Goal: Information Seeking & Learning: Learn about a topic

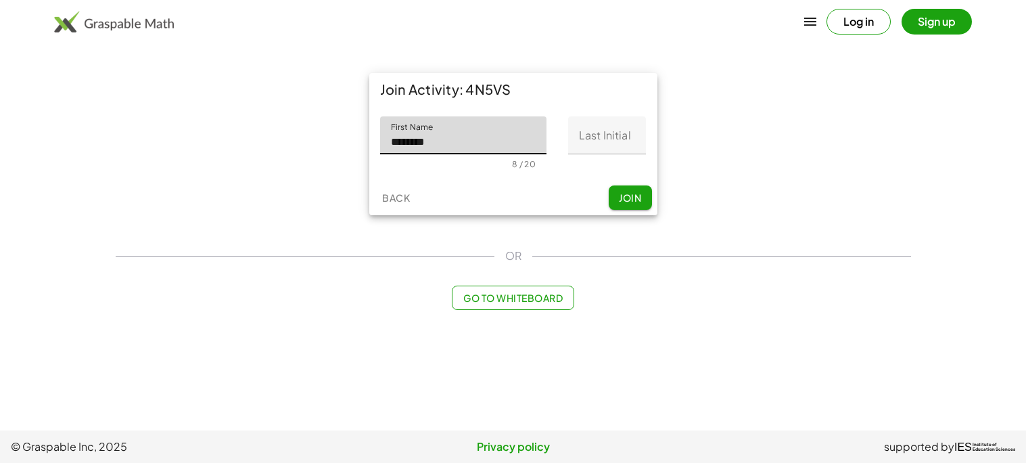
type input "********"
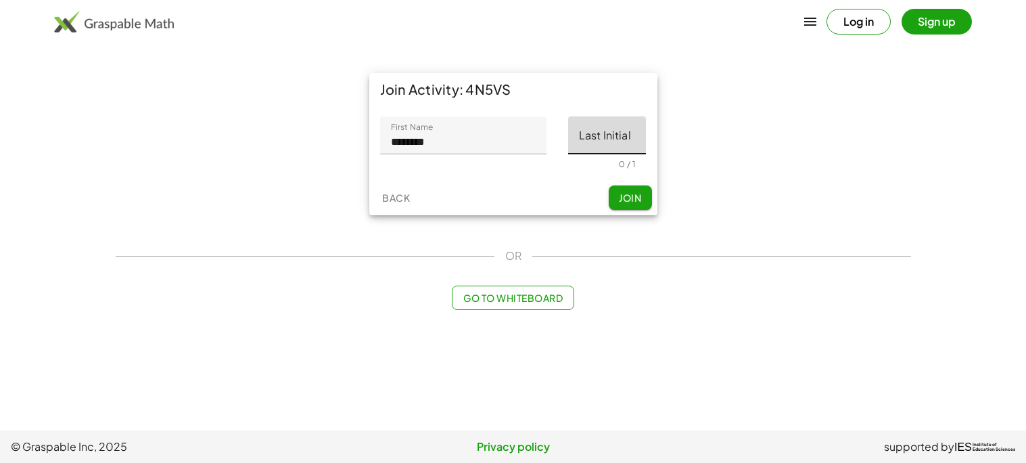
click at [601, 148] on input "Last Initial" at bounding box center [607, 135] width 78 height 38
type input "*"
click at [631, 203] on span "Join" at bounding box center [630, 197] width 22 height 12
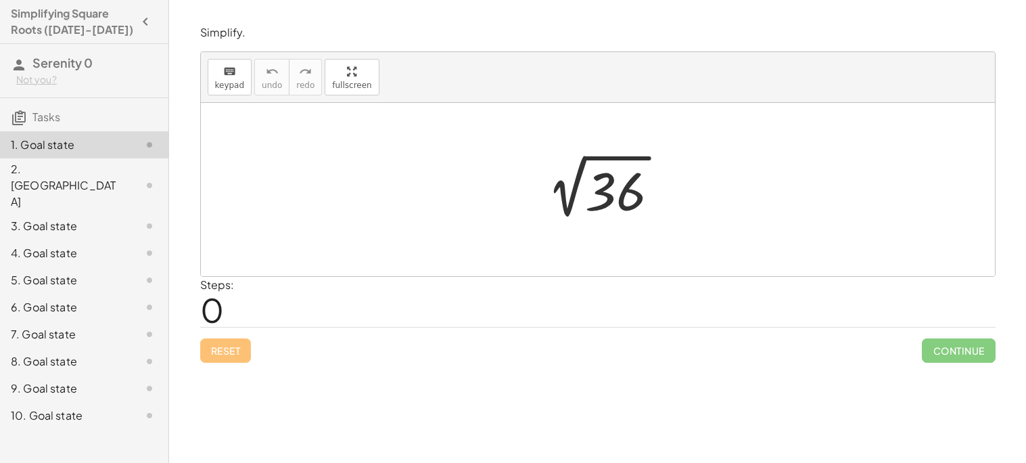
click at [618, 193] on div at bounding box center [603, 190] width 148 height 68
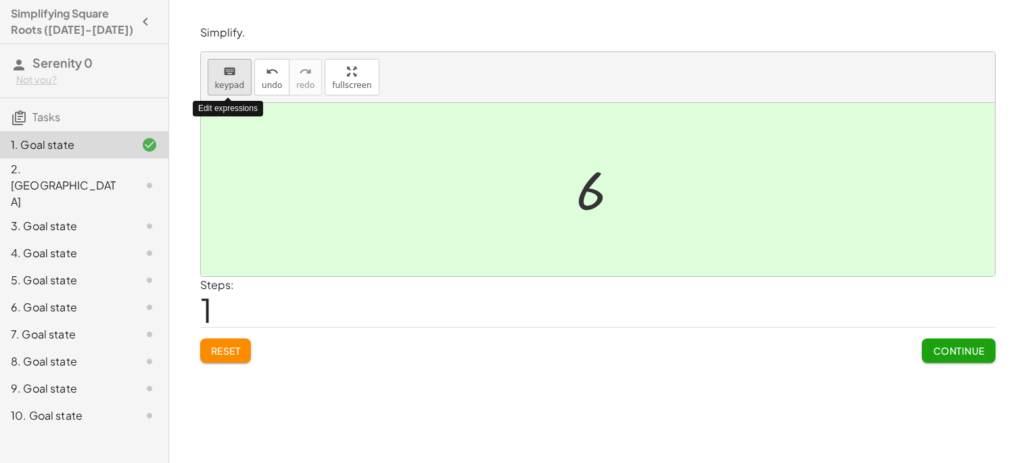
click at [234, 67] on div "keyboard" at bounding box center [230, 71] width 30 height 16
click at [928, 346] on button "Continue" at bounding box center [958, 350] width 73 height 24
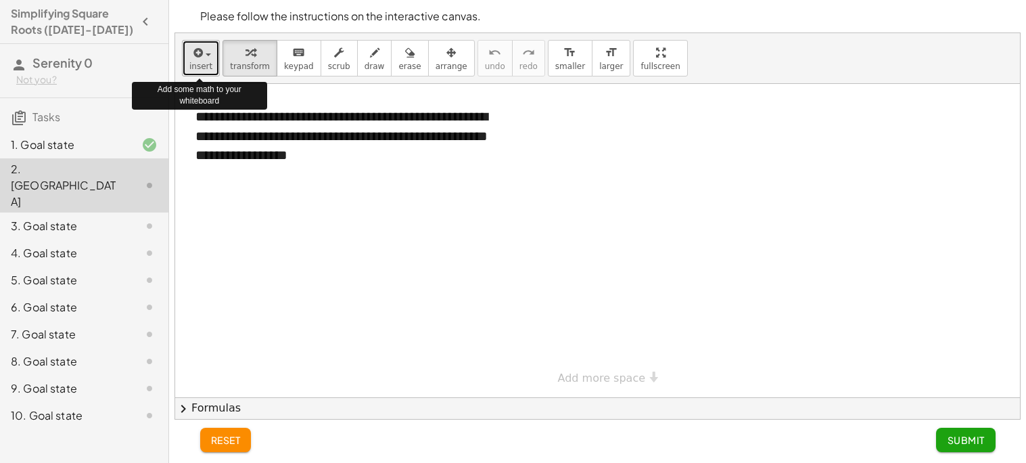
click at [188, 51] on button "insert" at bounding box center [201, 58] width 38 height 37
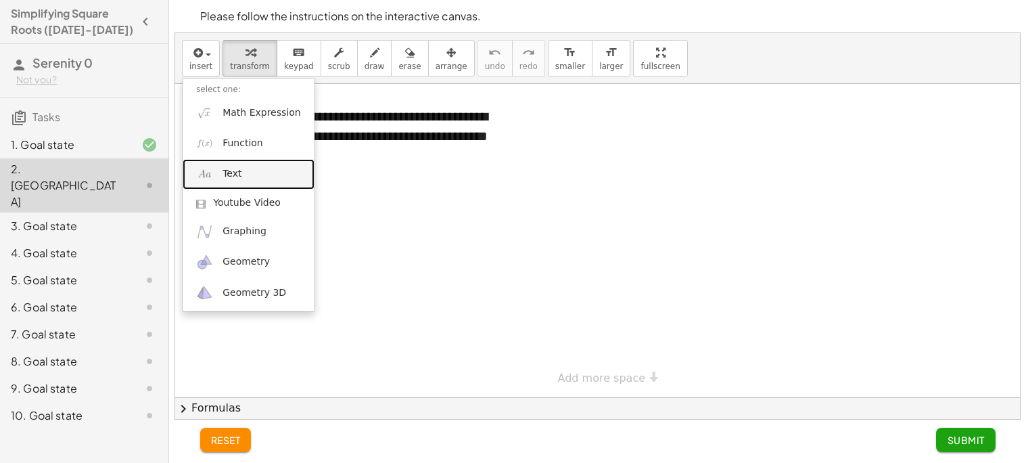
click at [231, 173] on span "Text" at bounding box center [232, 174] width 19 height 14
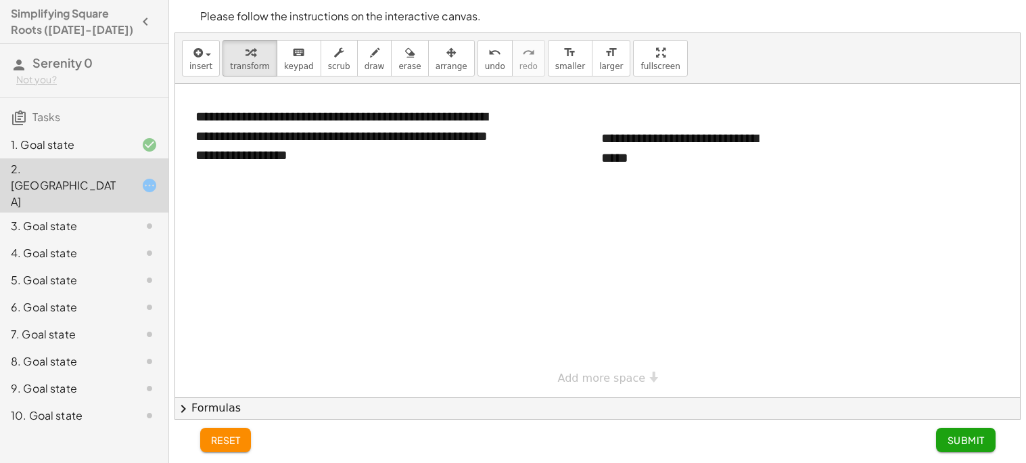
click at [457, 297] on div at bounding box center [597, 240] width 845 height 313
click at [957, 444] on span "Submit" at bounding box center [965, 440] width 37 height 12
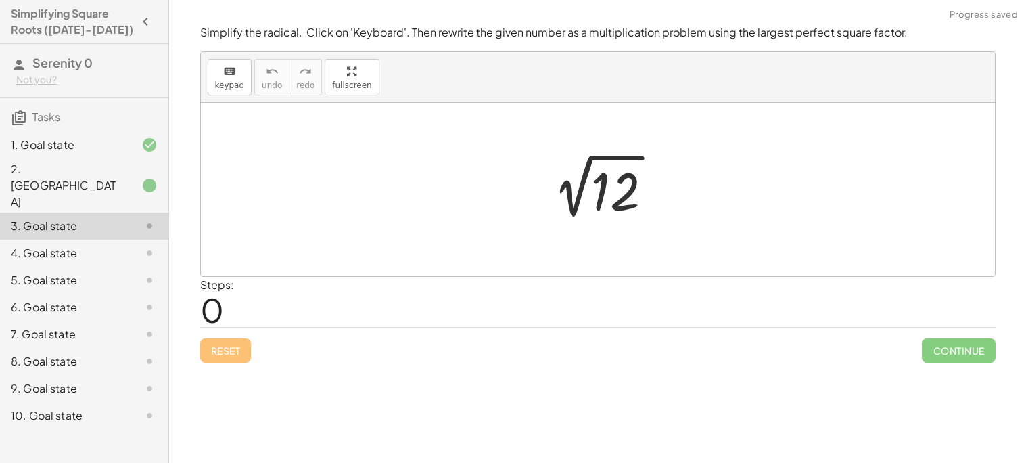
click at [149, 177] on icon at bounding box center [149, 185] width 16 height 16
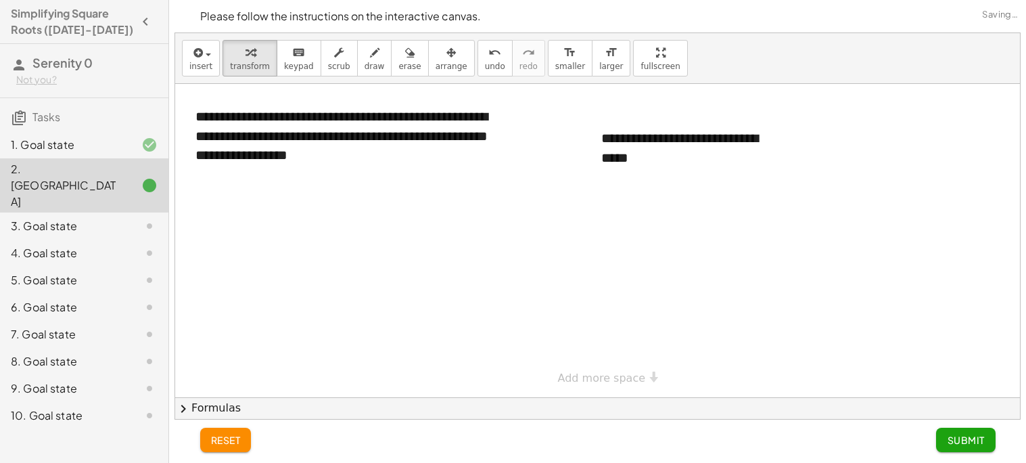
click at [570, 248] on div at bounding box center [597, 240] width 845 height 313
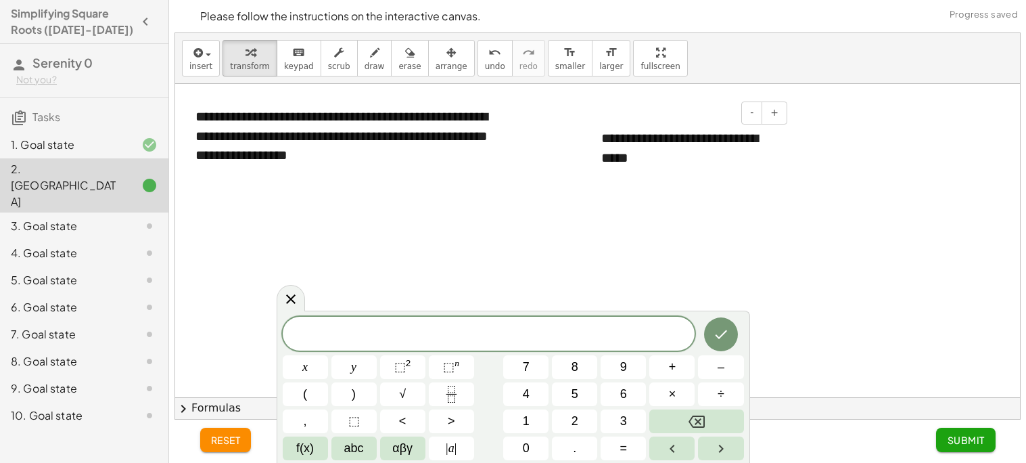
click at [653, 145] on div "**********" at bounding box center [689, 148] width 203 height 66
click at [669, 166] on div "**********" at bounding box center [689, 148] width 203 height 66
click at [860, 423] on div "reset Submit" at bounding box center [598, 441] width 812 height 43
click at [281, 286] on div at bounding box center [597, 240] width 845 height 313
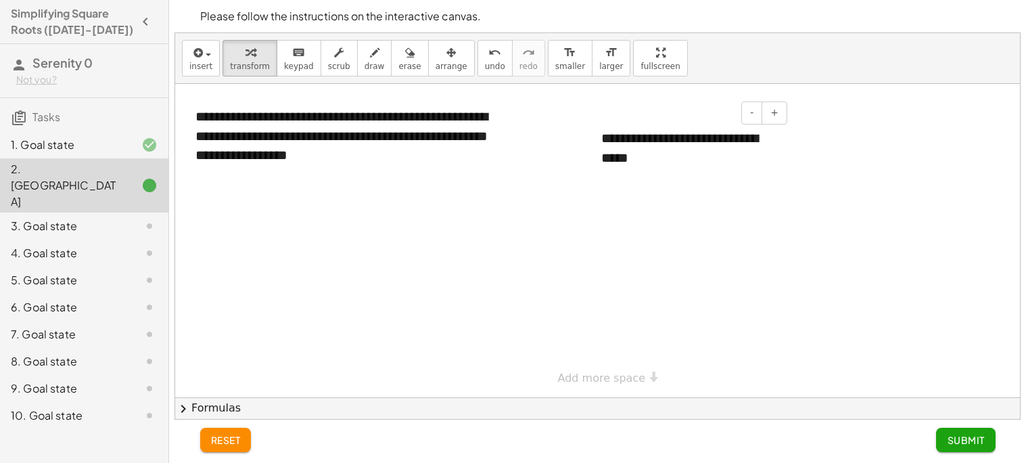
click at [660, 158] on div "**********" at bounding box center [689, 148] width 203 height 66
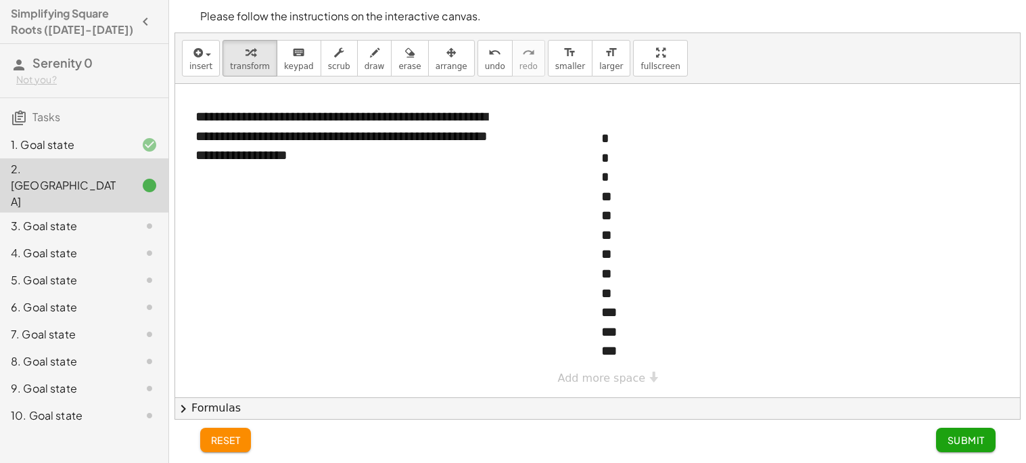
click at [823, 208] on div at bounding box center [597, 240] width 845 height 313
click at [945, 440] on button "Submit" at bounding box center [965, 440] width 59 height 24
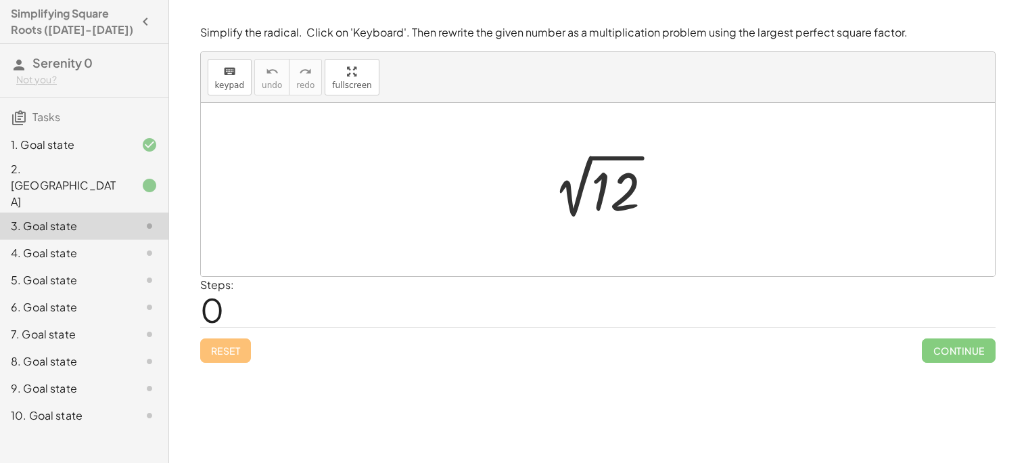
click at [613, 179] on div at bounding box center [603, 190] width 136 height 68
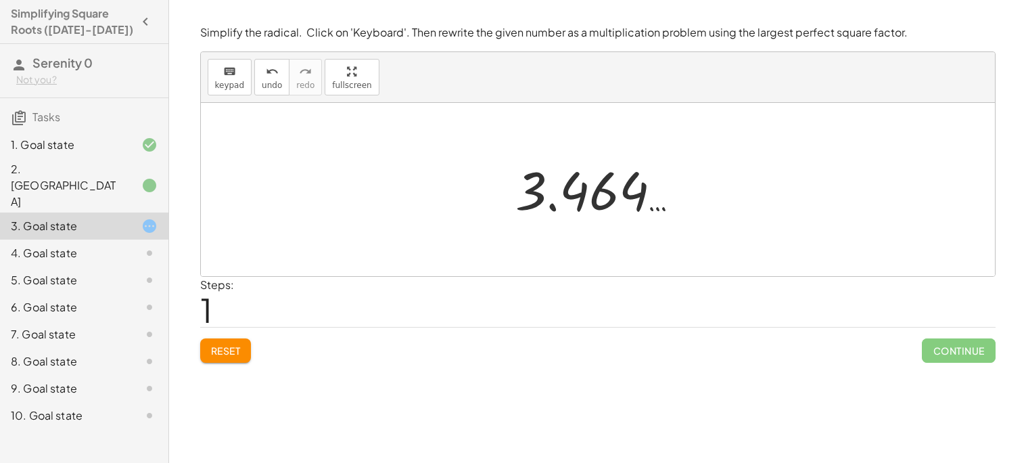
click at [246, 348] on button "Reset" at bounding box center [225, 350] width 51 height 24
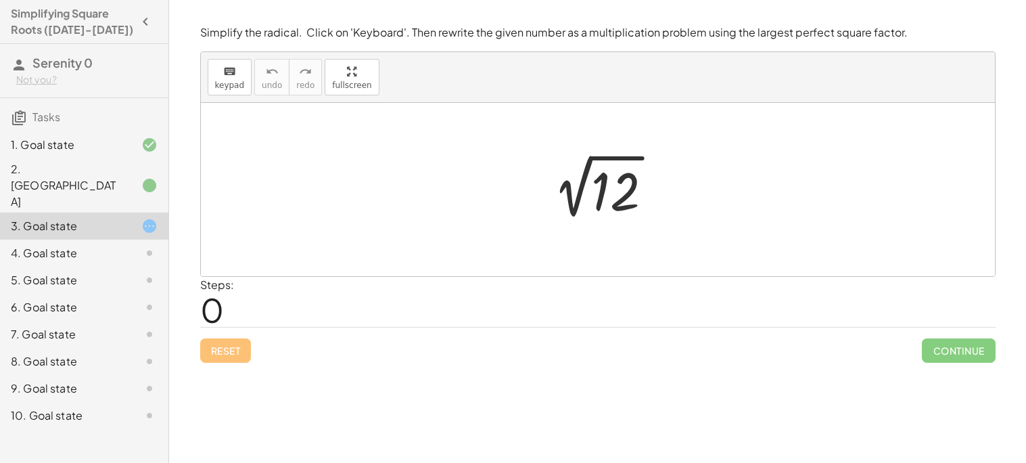
click at [622, 188] on div at bounding box center [603, 190] width 136 height 68
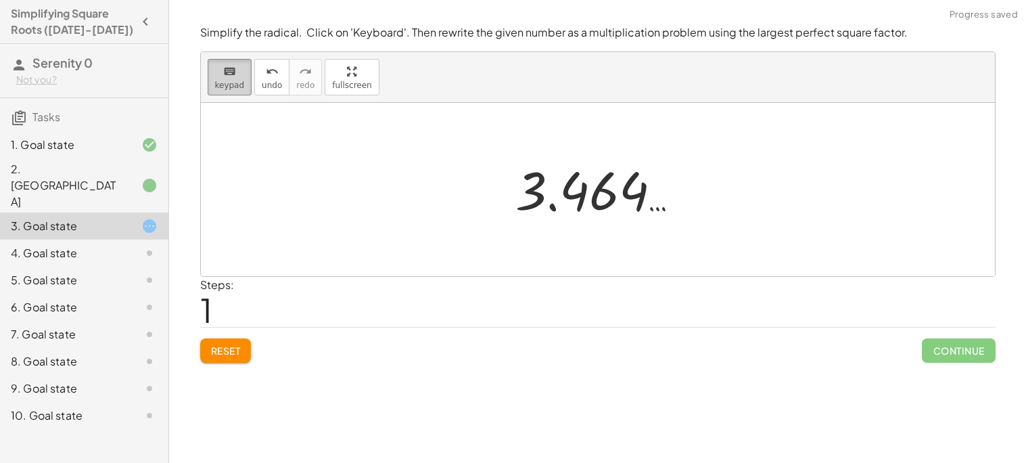
click at [235, 84] on span "keypad" at bounding box center [230, 85] width 30 height 9
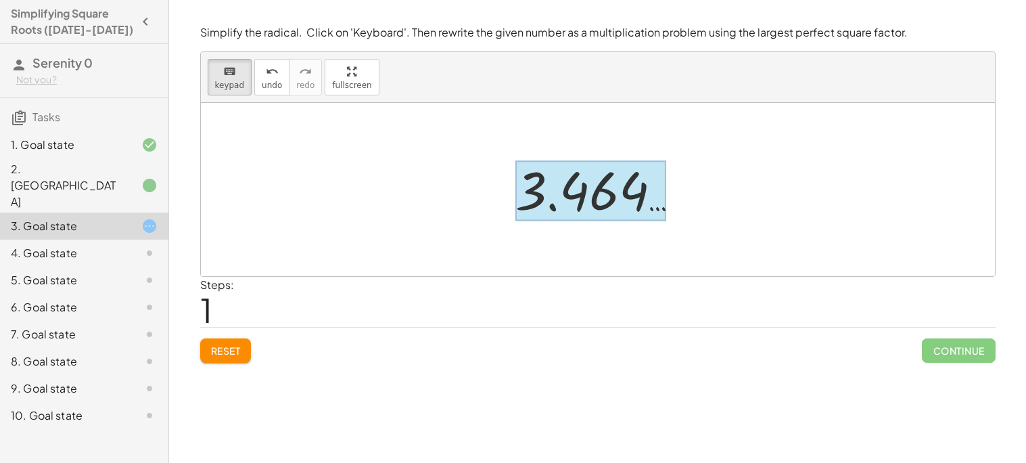
click at [557, 200] on div at bounding box center [592, 191] width 152 height 60
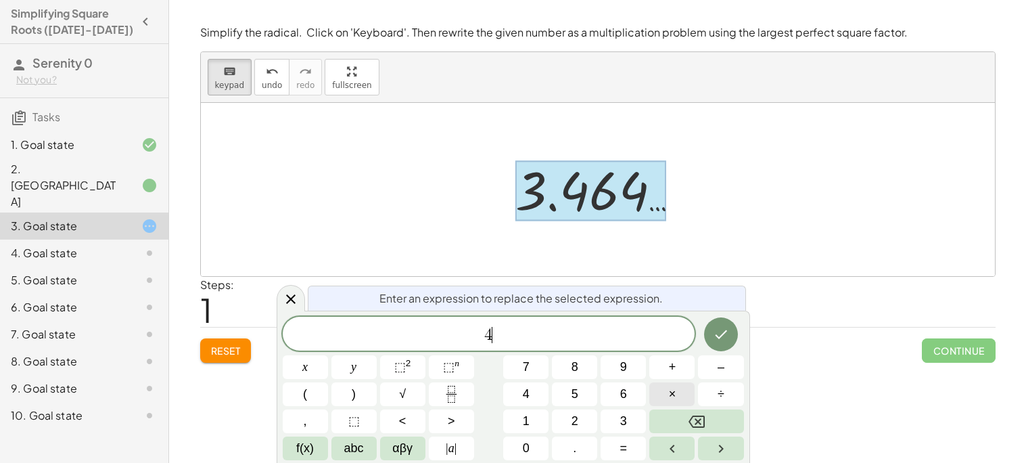
click at [667, 394] on button "×" at bounding box center [672, 394] width 45 height 24
click at [626, 423] on span "3" at bounding box center [623, 421] width 7 height 18
click at [716, 328] on icon "Done" at bounding box center [721, 334] width 16 height 16
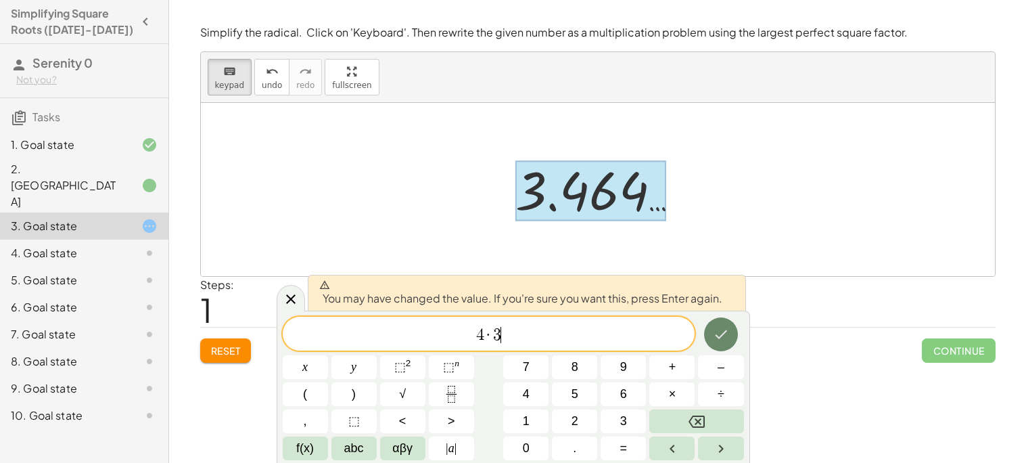
click at [716, 328] on icon "Done" at bounding box center [721, 334] width 16 height 16
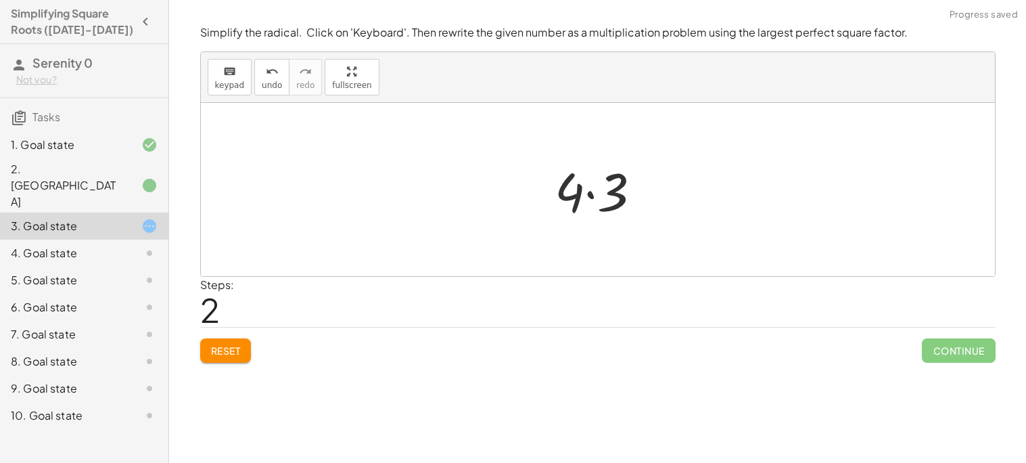
click at [602, 195] on div at bounding box center [603, 190] width 111 height 70
click at [602, 195] on div at bounding box center [603, 189] width 86 height 67
click at [606, 202] on div at bounding box center [603, 189] width 86 height 67
click at [594, 192] on div at bounding box center [603, 189] width 86 height 67
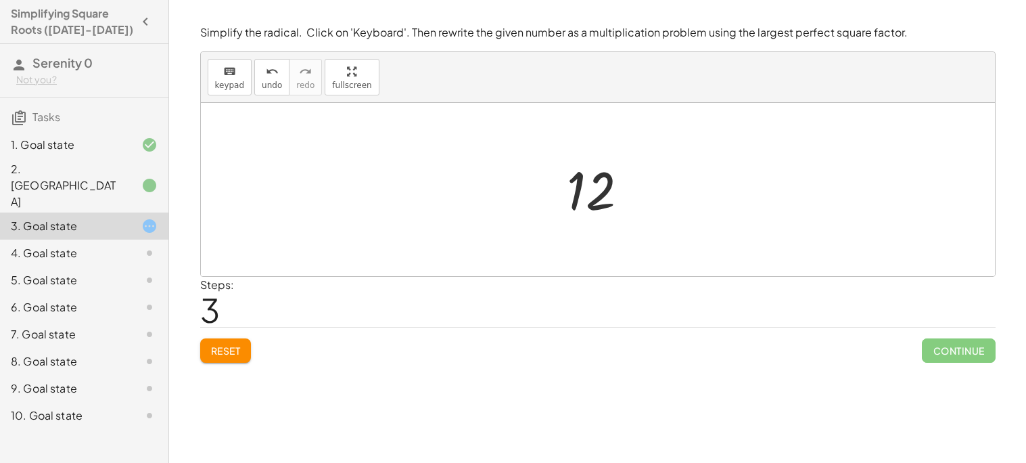
click at [594, 192] on div at bounding box center [603, 189] width 86 height 67
click at [598, 199] on div at bounding box center [603, 189] width 86 height 67
click at [231, 359] on button "Reset" at bounding box center [225, 350] width 51 height 24
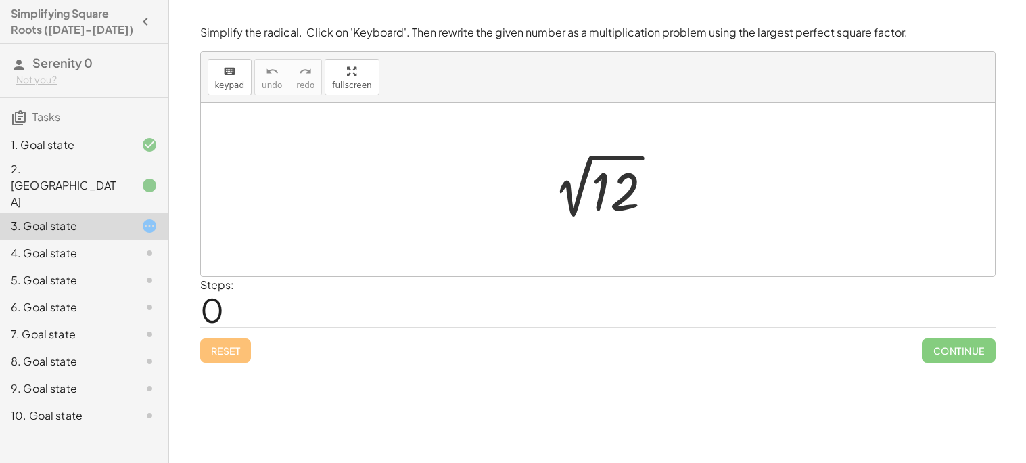
click at [610, 190] on div at bounding box center [603, 190] width 136 height 68
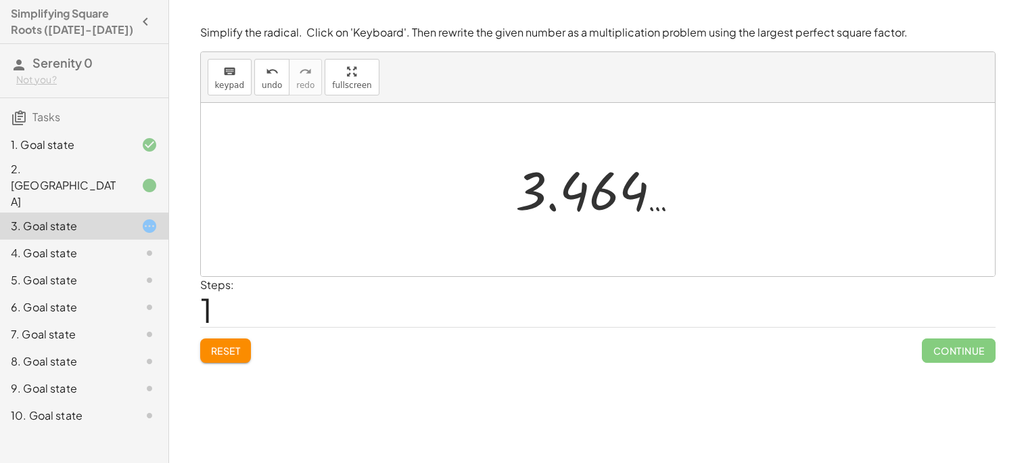
click at [611, 193] on div at bounding box center [603, 189] width 189 height 67
click at [216, 74] on div "keyboard" at bounding box center [230, 71] width 30 height 16
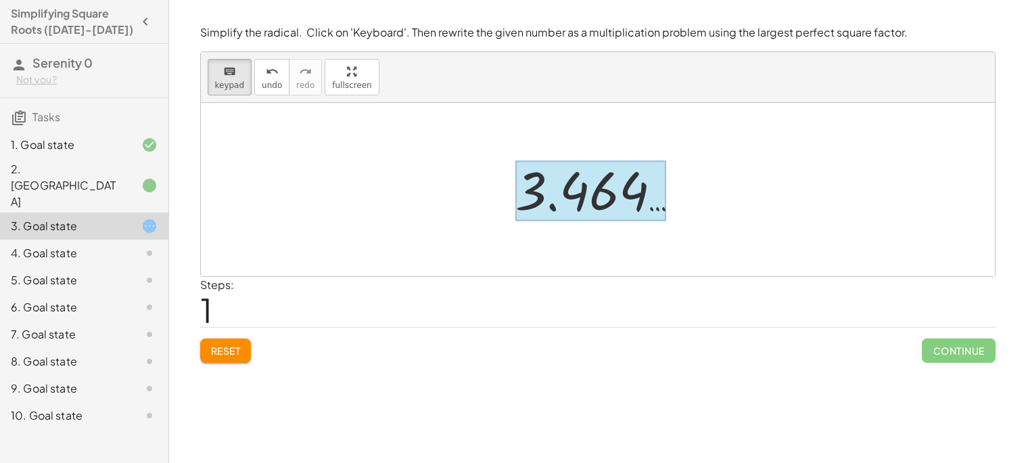
click at [523, 200] on div at bounding box center [592, 191] width 152 height 60
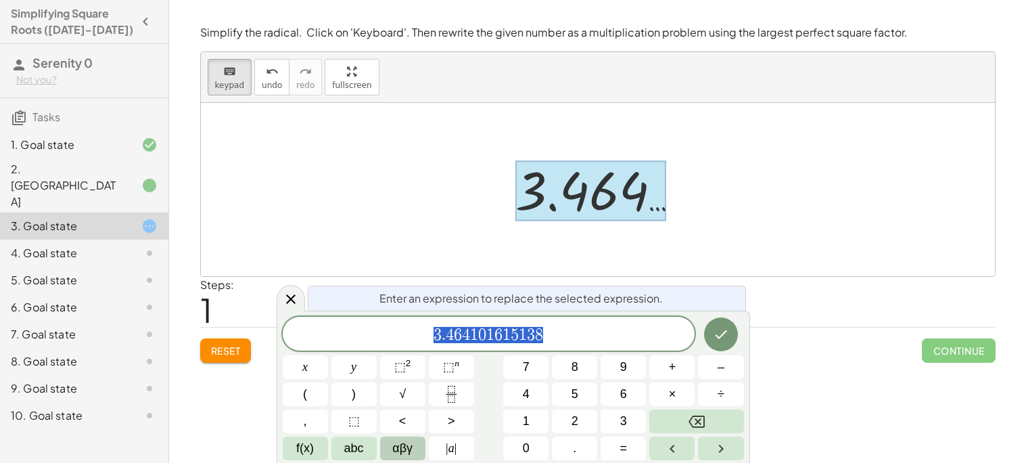
click at [394, 454] on span "αβγ" at bounding box center [402, 448] width 20 height 18
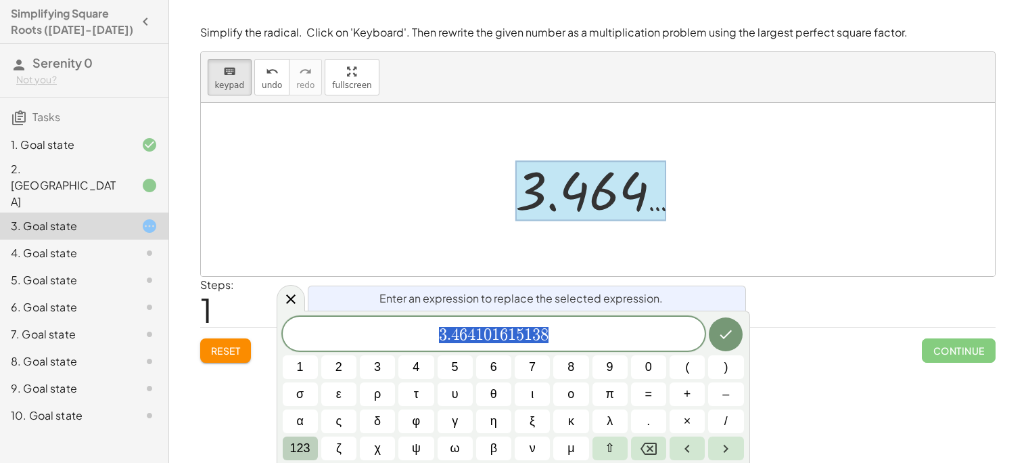
click at [302, 453] on span "123" at bounding box center [300, 448] width 20 height 18
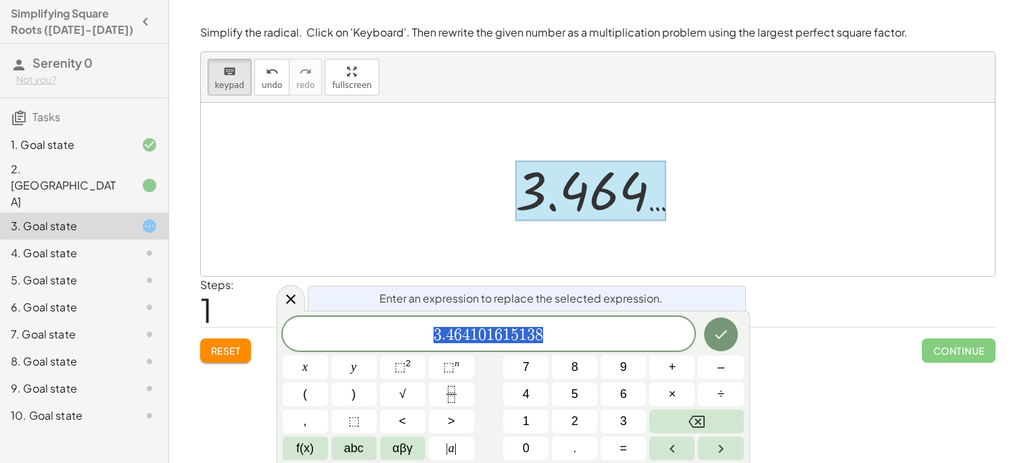
click at [302, 453] on span "f(x)" at bounding box center [305, 448] width 18 height 18
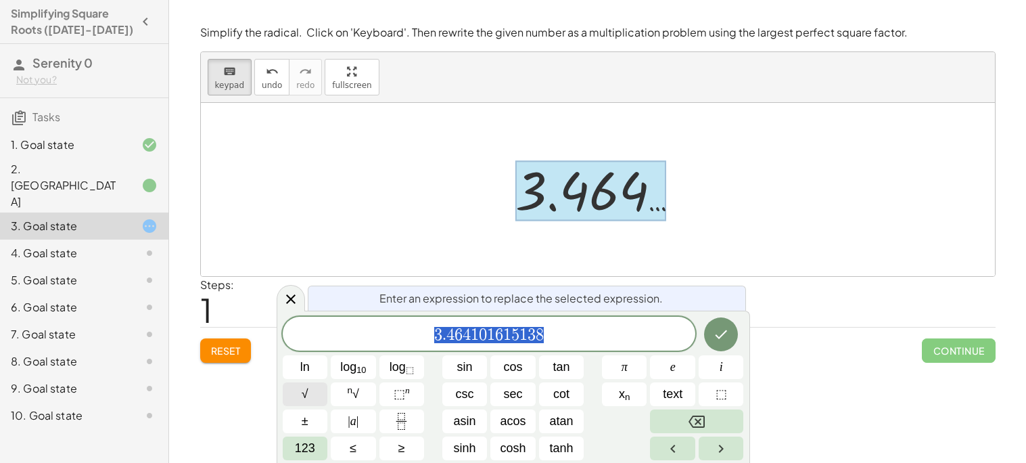
click at [314, 391] on button "√" at bounding box center [305, 394] width 45 height 24
click at [312, 447] on span "123" at bounding box center [305, 448] width 20 height 18
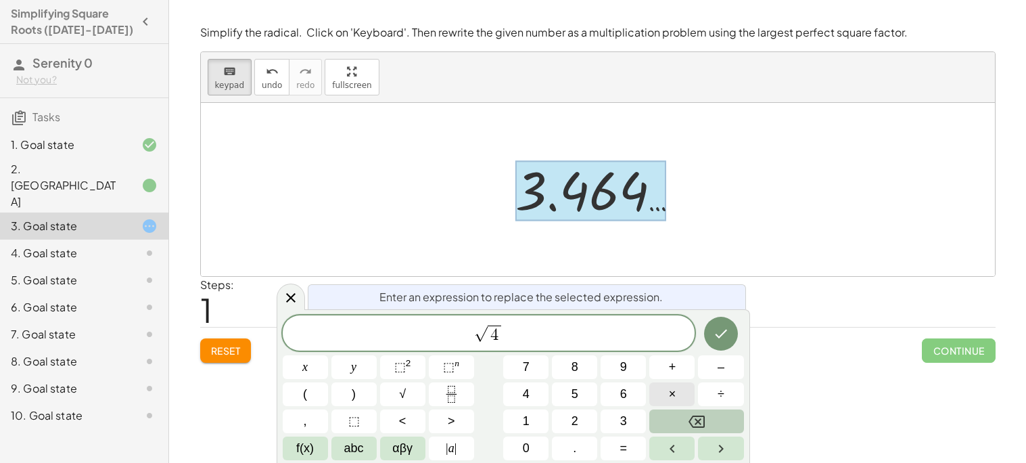
click at [662, 388] on button "×" at bounding box center [672, 394] width 45 height 24
click at [631, 417] on button "3" at bounding box center [623, 421] width 45 height 24
click at [723, 330] on icon "Done" at bounding box center [721, 333] width 16 height 16
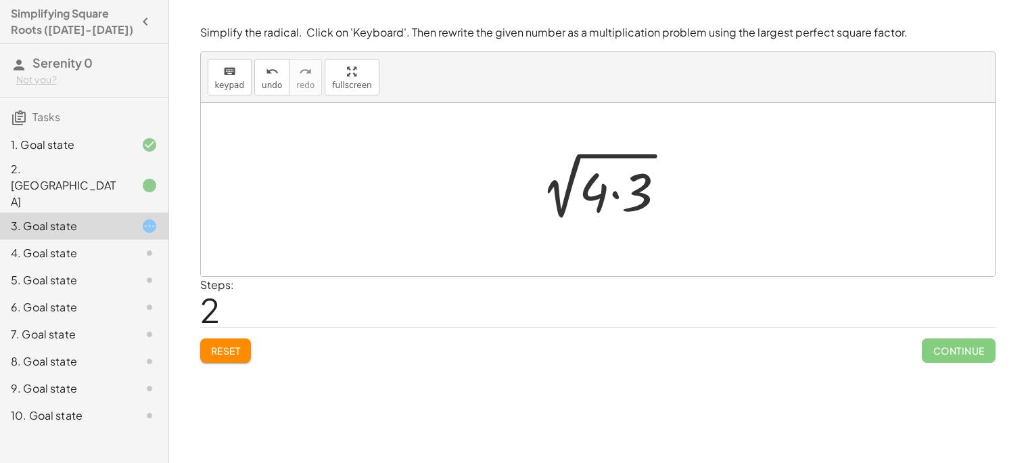
click at [622, 187] on div at bounding box center [603, 190] width 161 height 70
click at [616, 204] on div at bounding box center [603, 190] width 136 height 68
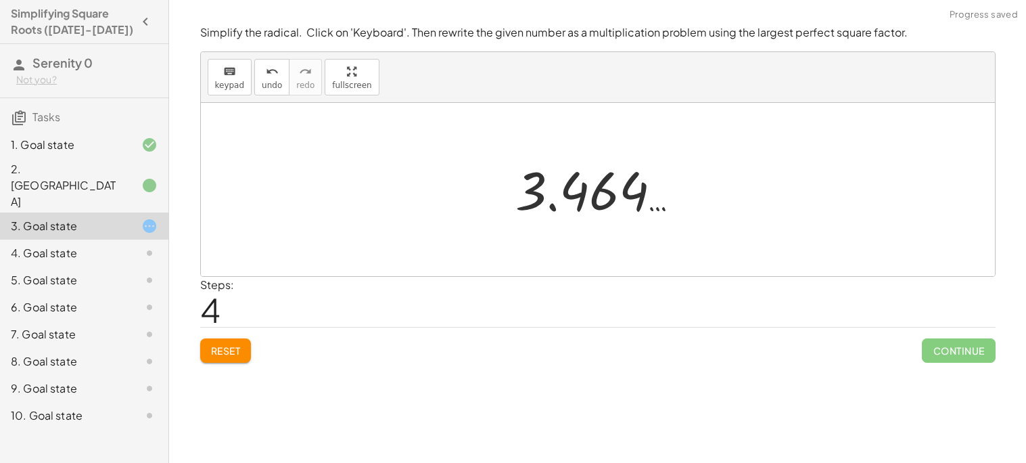
click at [616, 204] on div at bounding box center [603, 189] width 189 height 67
click at [606, 192] on div at bounding box center [603, 189] width 189 height 67
click at [571, 194] on div at bounding box center [603, 189] width 189 height 67
click at [594, 187] on div at bounding box center [603, 189] width 189 height 67
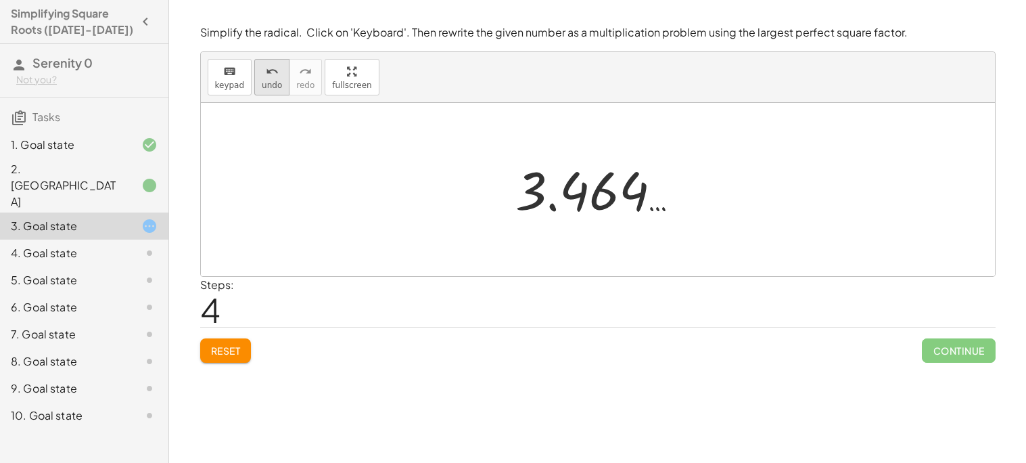
click at [272, 85] on span "undo" at bounding box center [272, 85] width 20 height 9
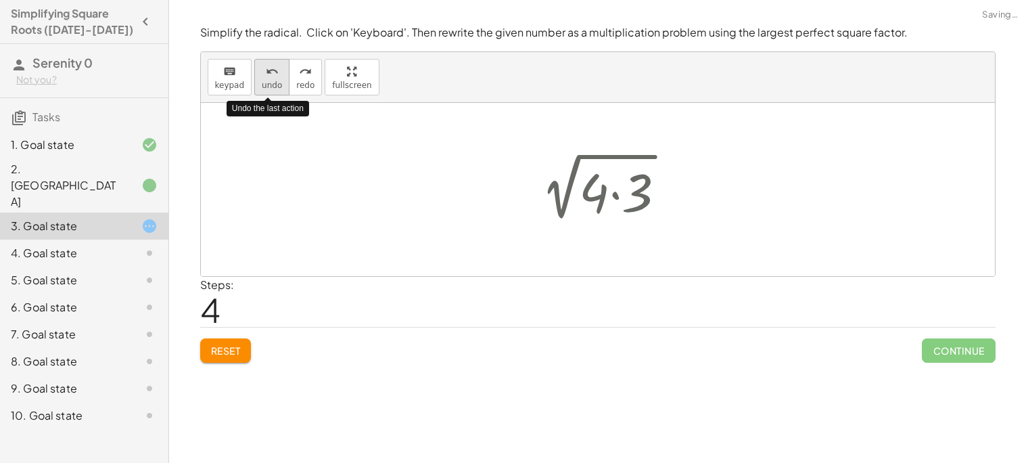
click at [271, 85] on span "undo" at bounding box center [272, 85] width 20 height 9
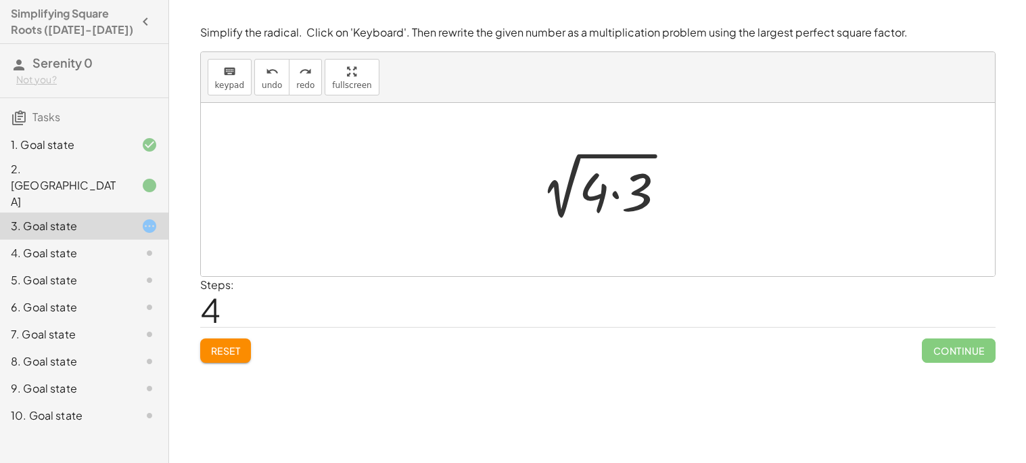
click at [595, 196] on div at bounding box center [603, 190] width 161 height 70
drag, startPoint x: 595, startPoint y: 196, endPoint x: 521, endPoint y: 189, distance: 74.1
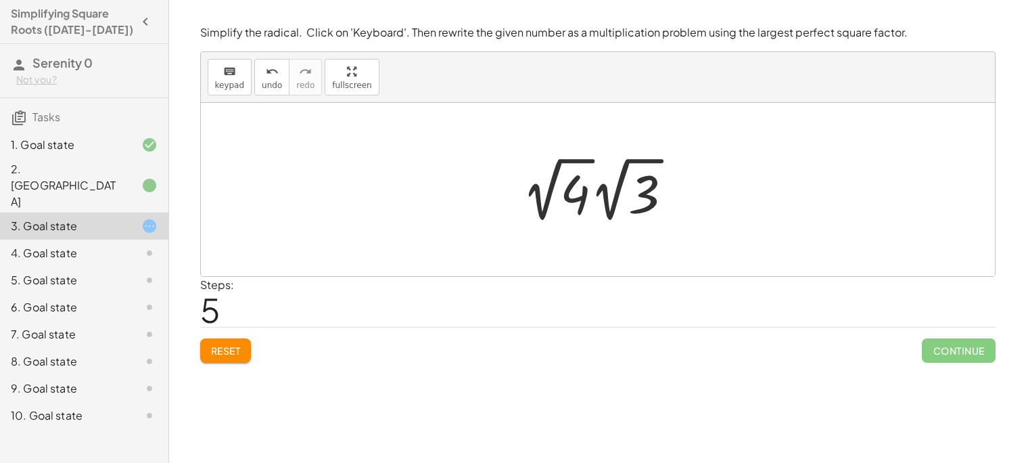
click at [576, 187] on div at bounding box center [603, 189] width 175 height 74
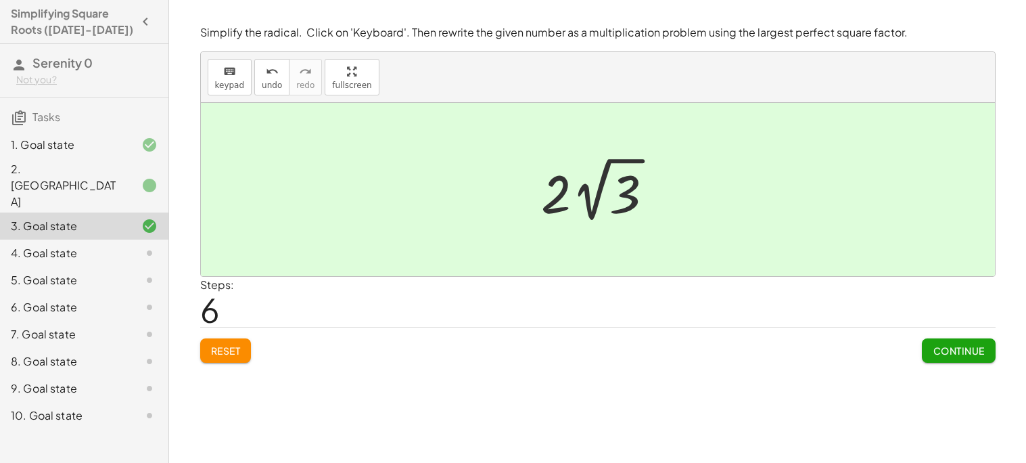
click at [957, 354] on span "Continue" at bounding box center [958, 350] width 51 height 12
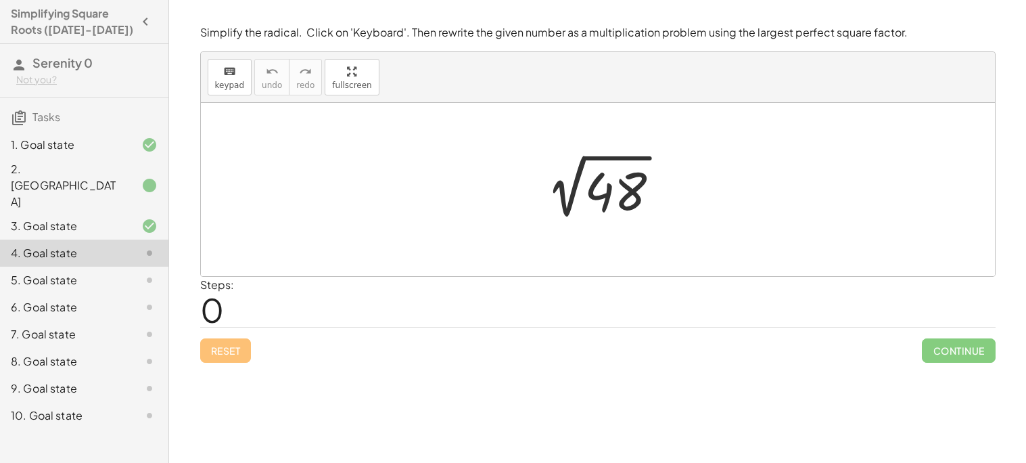
click at [589, 194] on div at bounding box center [603, 190] width 150 height 68
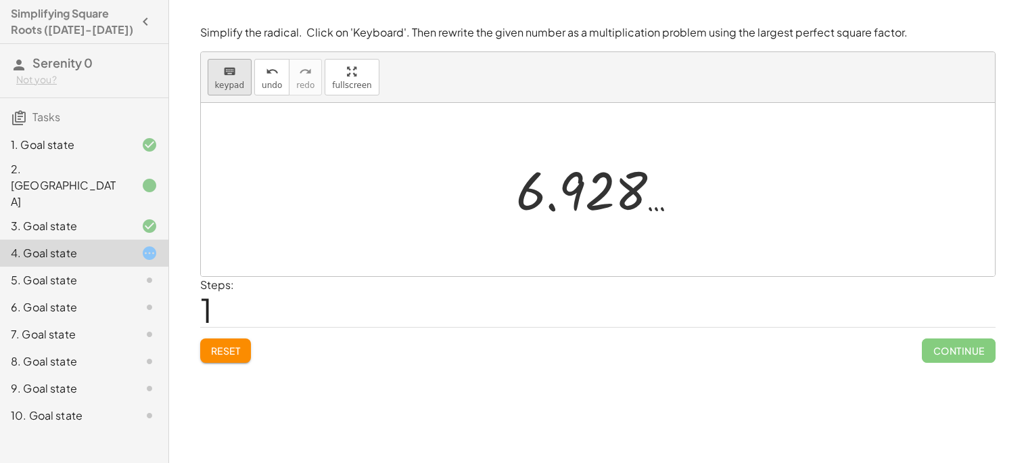
click at [234, 66] on div "keyboard" at bounding box center [230, 71] width 30 height 16
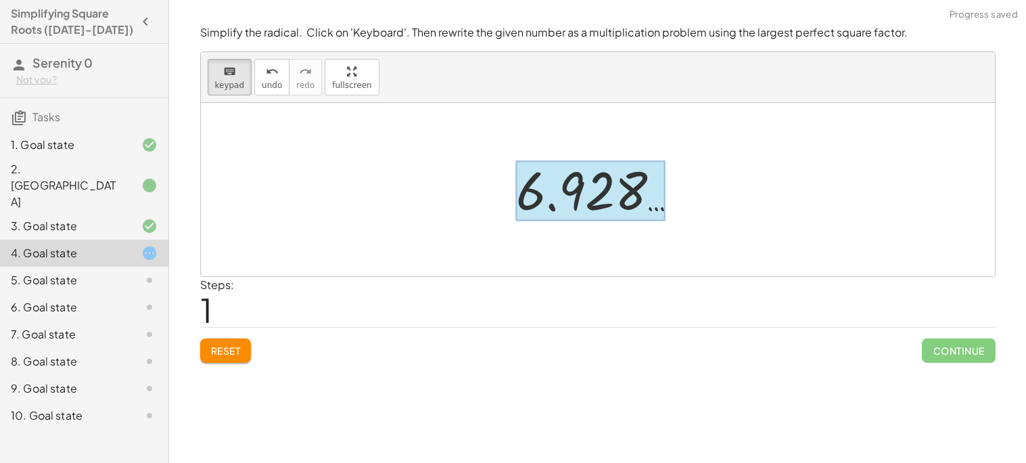
click at [548, 181] on div at bounding box center [591, 191] width 150 height 60
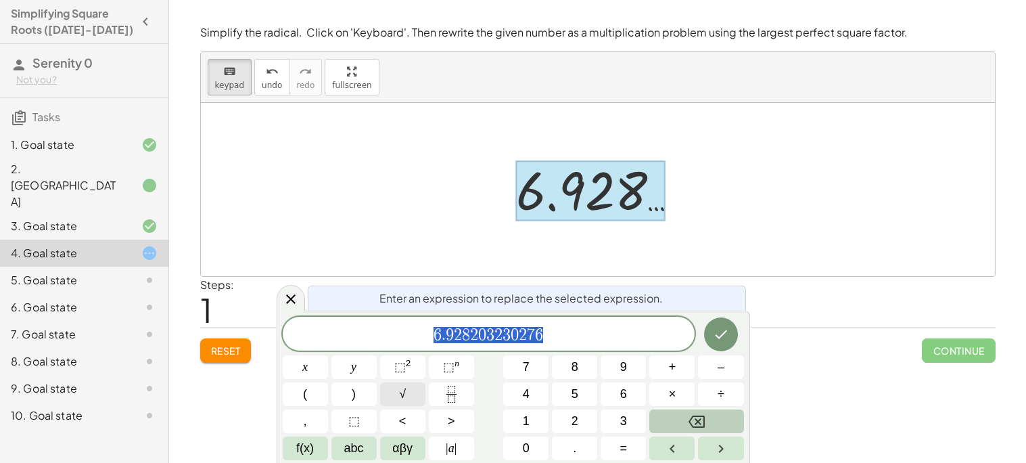
click at [405, 392] on span "√" at bounding box center [402, 394] width 7 height 18
click at [671, 390] on span "×" at bounding box center [672, 394] width 7 height 18
click at [728, 328] on icon "Done" at bounding box center [721, 333] width 16 height 16
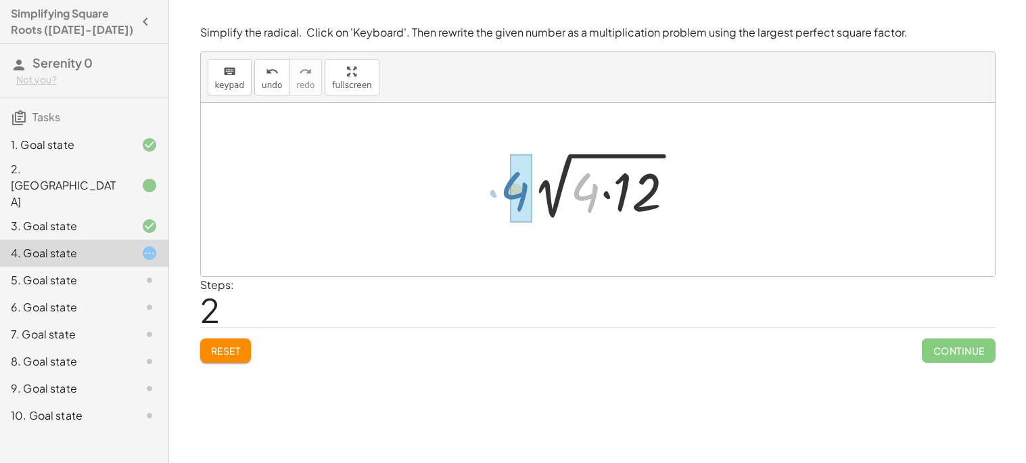
drag, startPoint x: 589, startPoint y: 193, endPoint x: 519, endPoint y: 193, distance: 69.7
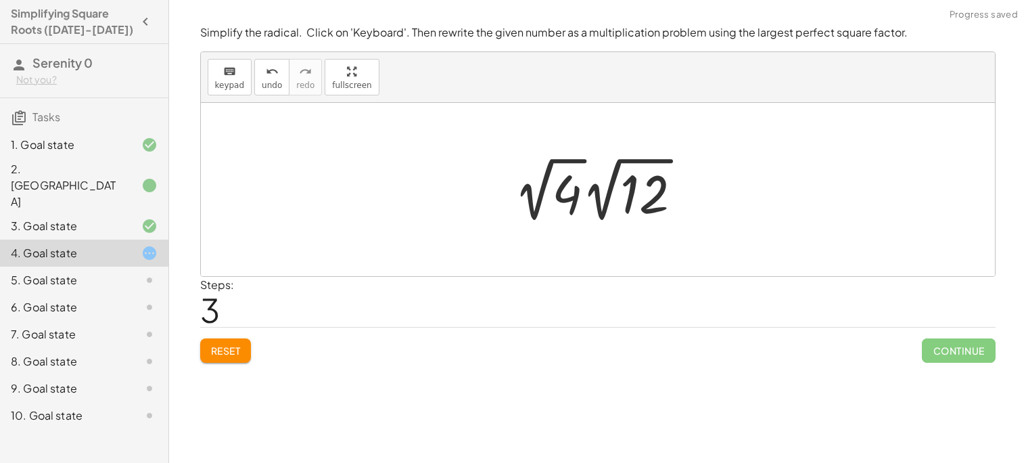
click at [608, 203] on div at bounding box center [603, 189] width 192 height 74
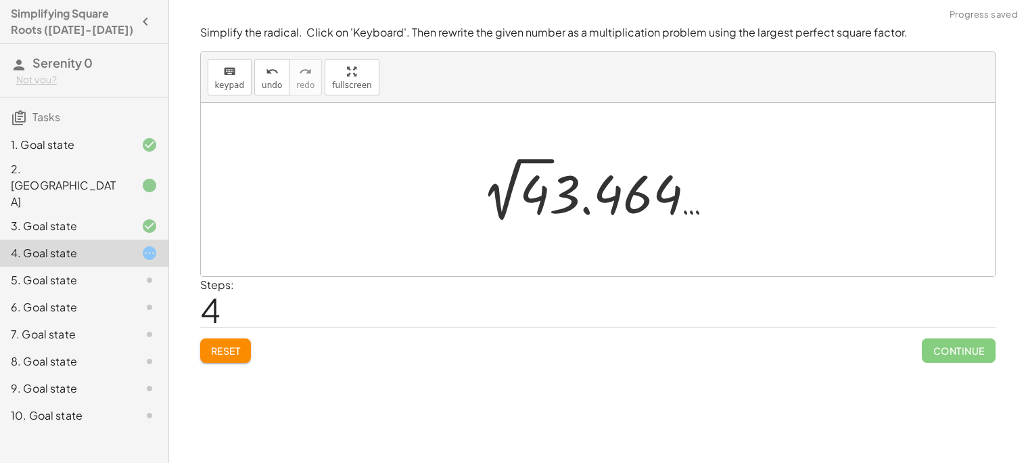
click at [564, 200] on div at bounding box center [603, 189] width 257 height 74
drag, startPoint x: 541, startPoint y: 198, endPoint x: 475, endPoint y: 205, distance: 66.1
click at [475, 205] on div at bounding box center [603, 189] width 257 height 74
click at [271, 73] on icon "undo" at bounding box center [272, 72] width 13 height 16
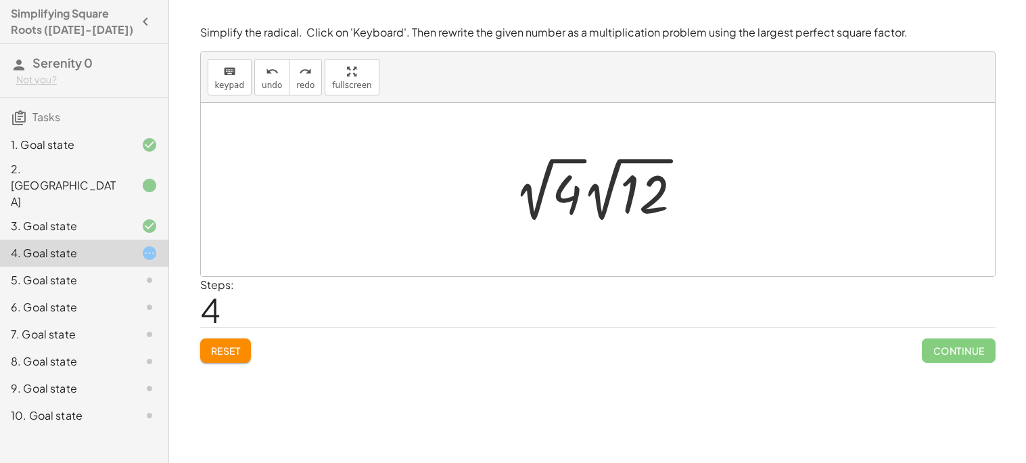
click at [634, 204] on div at bounding box center [603, 189] width 192 height 74
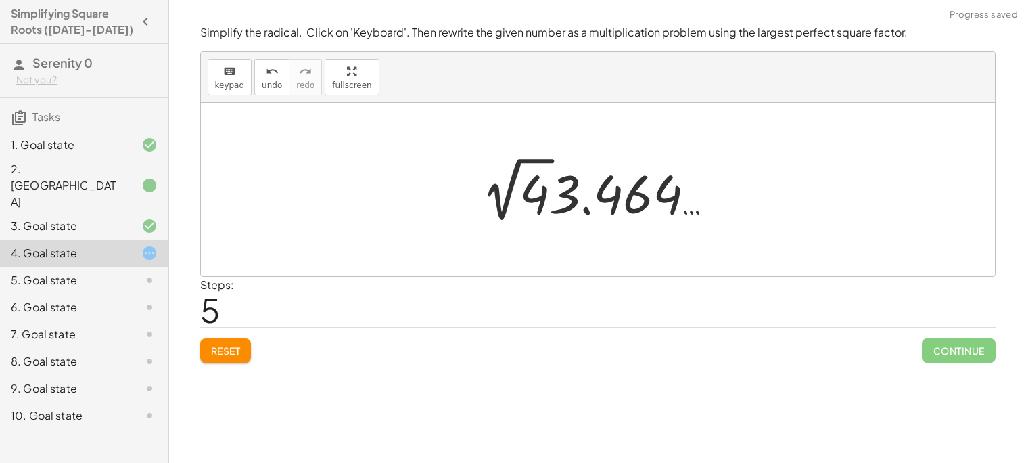
click at [546, 200] on div at bounding box center [603, 189] width 257 height 74
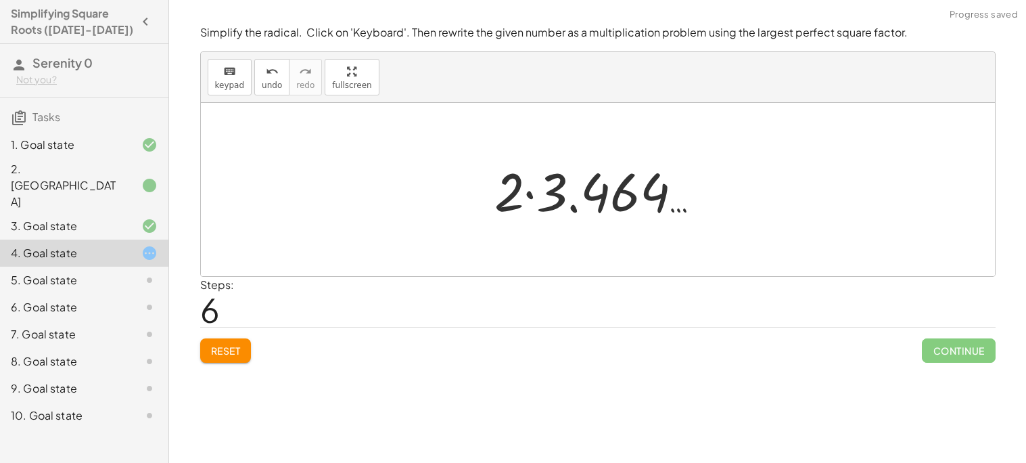
click at [512, 198] on div at bounding box center [603, 190] width 231 height 70
click at [562, 207] on div at bounding box center [603, 190] width 231 height 70
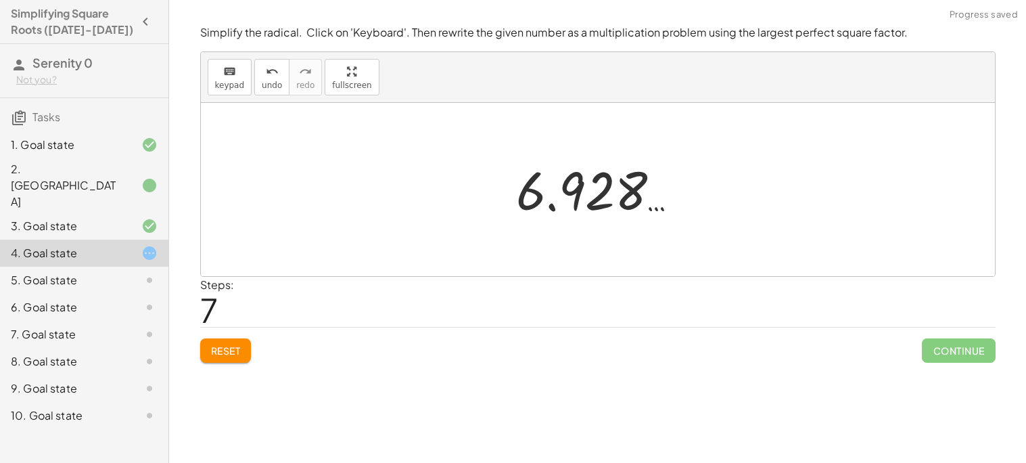
click at [586, 198] on div at bounding box center [603, 189] width 187 height 67
click at [539, 194] on div at bounding box center [603, 189] width 187 height 67
click at [257, 71] on button "undo undo" at bounding box center [271, 77] width 35 height 37
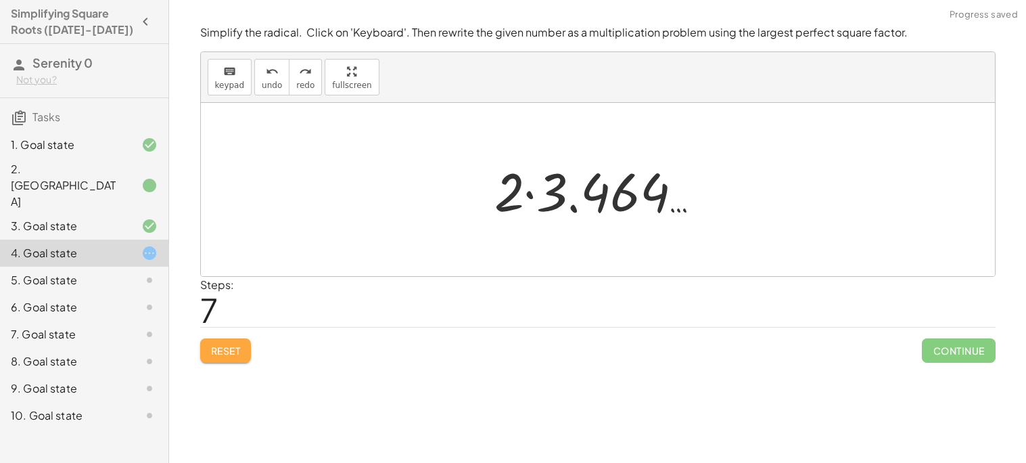
click at [240, 355] on span "Reset" at bounding box center [226, 350] width 30 height 12
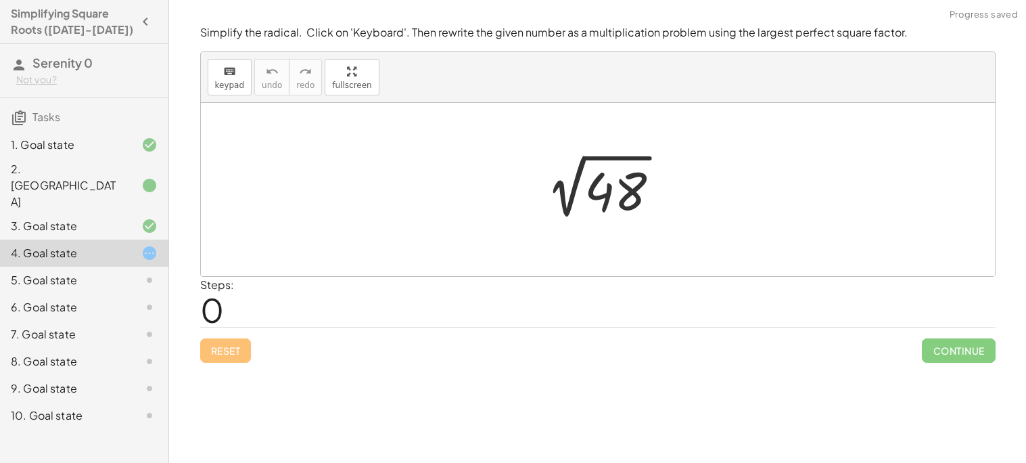
click at [596, 191] on div at bounding box center [603, 190] width 150 height 68
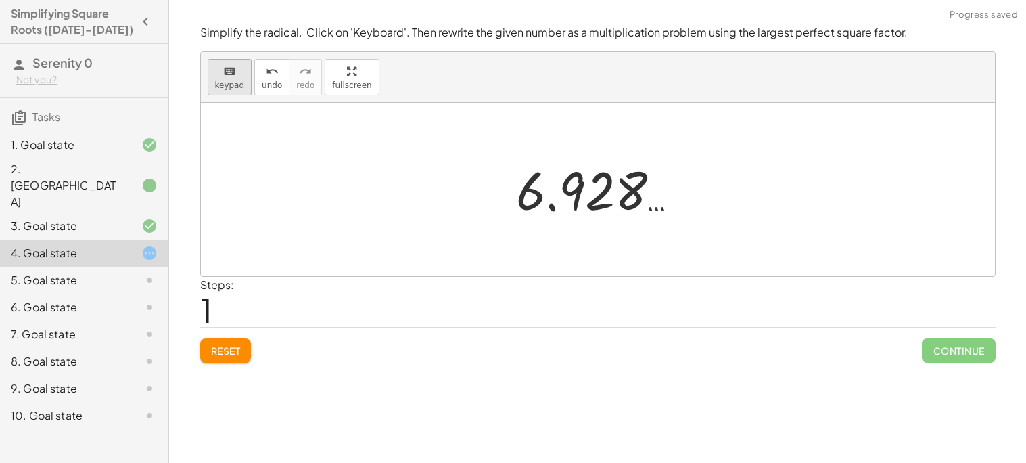
click at [229, 86] on span "keypad" at bounding box center [230, 85] width 30 height 9
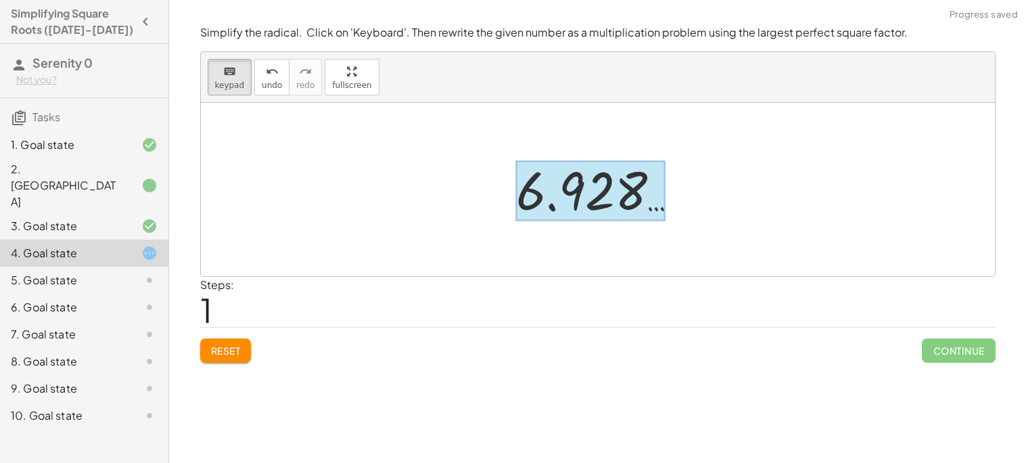
click at [554, 210] on div at bounding box center [591, 191] width 150 height 60
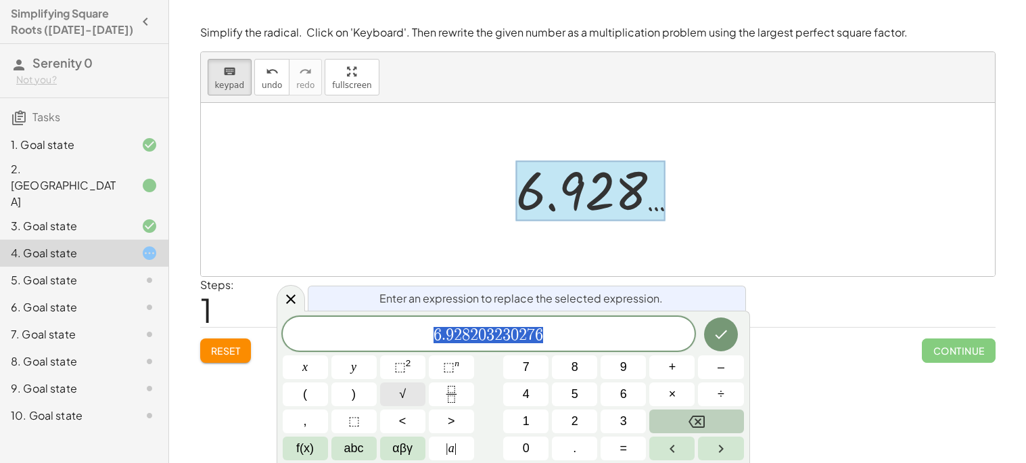
click at [401, 397] on span "√" at bounding box center [402, 394] width 7 height 18
click at [679, 388] on button "×" at bounding box center [672, 394] width 45 height 24
click at [620, 418] on span "3" at bounding box center [623, 421] width 7 height 18
click at [715, 331] on icon "Done" at bounding box center [721, 333] width 16 height 16
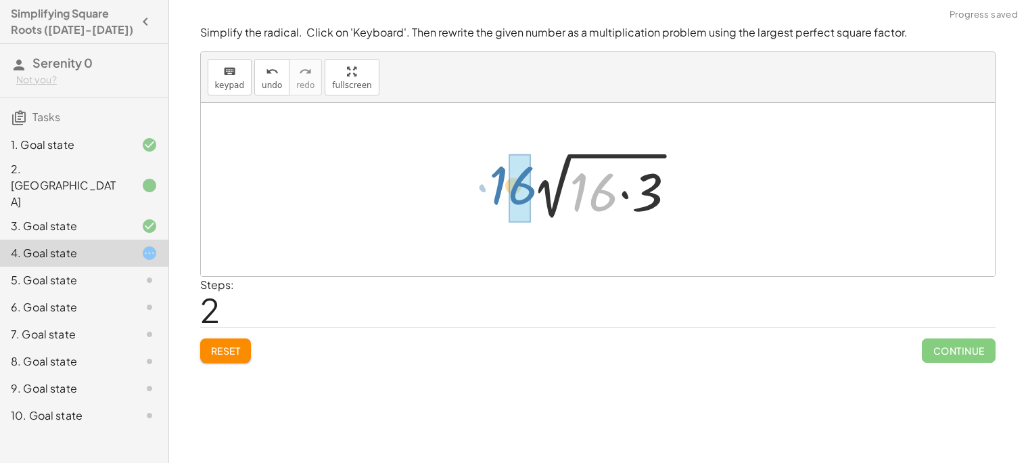
drag, startPoint x: 595, startPoint y: 191, endPoint x: 514, endPoint y: 186, distance: 80.7
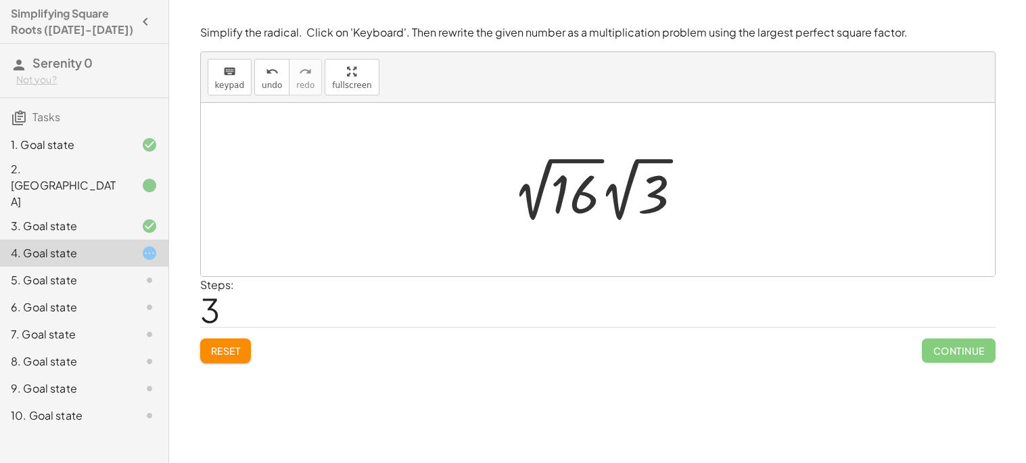
click at [592, 198] on div at bounding box center [603, 189] width 194 height 74
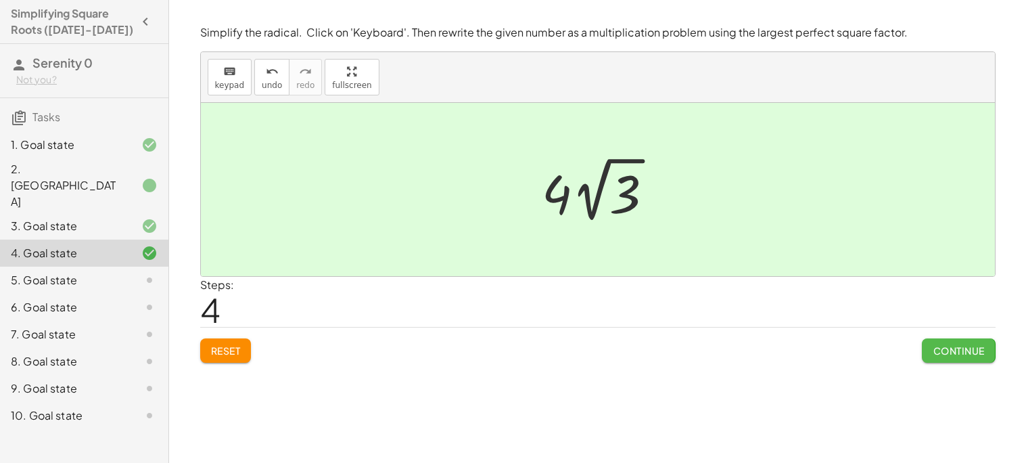
click at [943, 350] on span "Continue" at bounding box center [958, 350] width 51 height 12
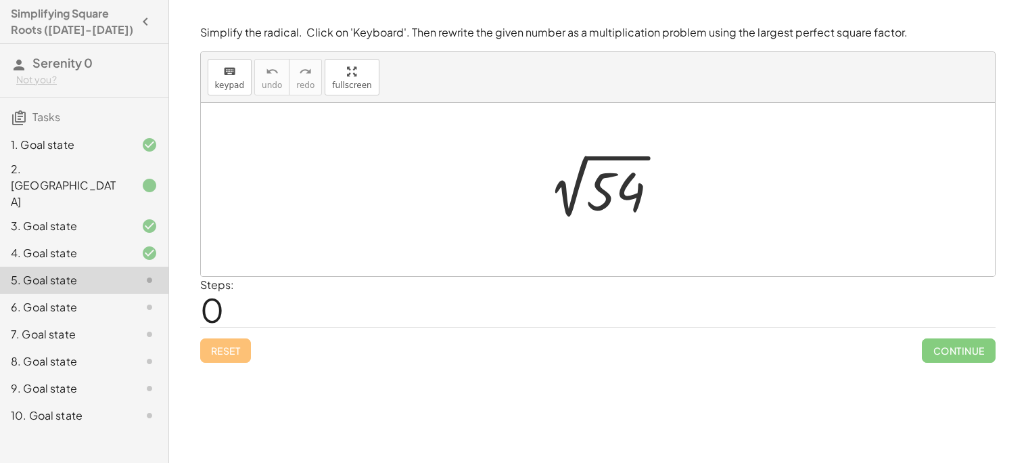
click at [604, 194] on div at bounding box center [603, 190] width 146 height 68
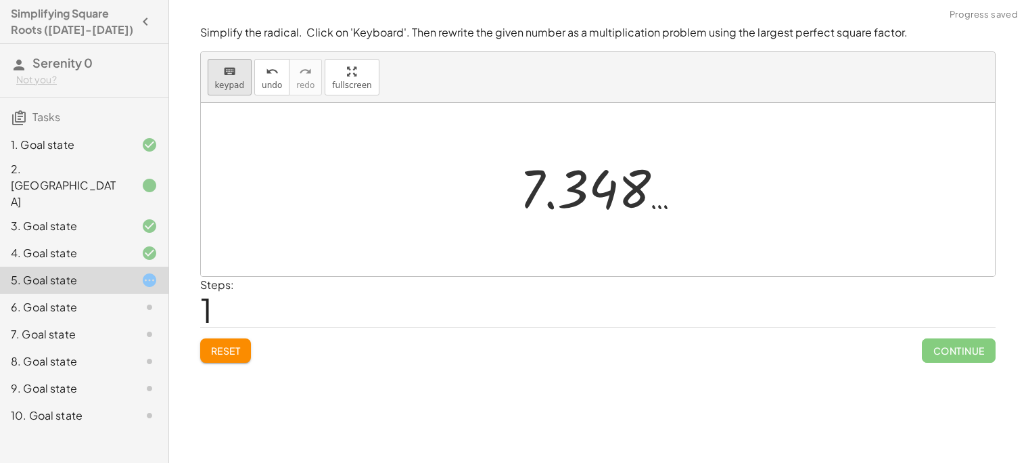
click at [208, 80] on button "keyboard keypad" at bounding box center [230, 77] width 45 height 37
click at [229, 74] on icon "keyboard" at bounding box center [229, 72] width 13 height 16
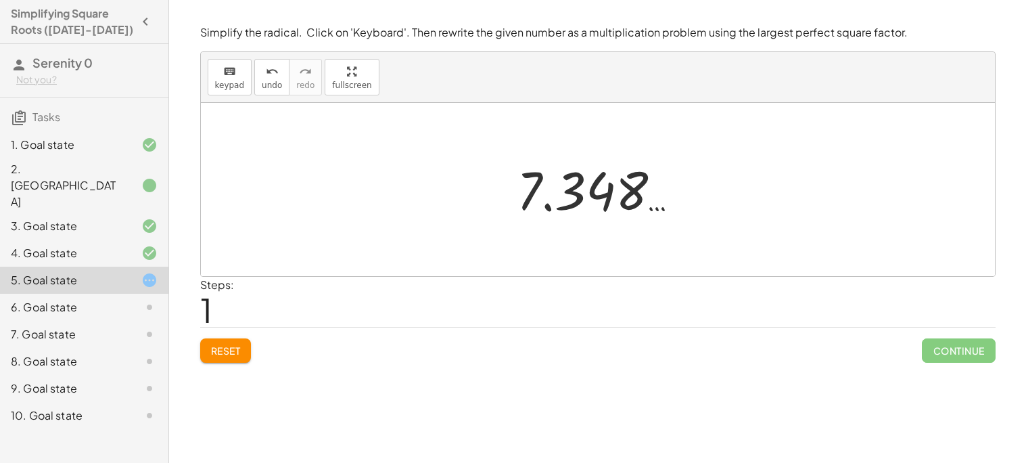
click at [547, 171] on div at bounding box center [603, 189] width 186 height 67
click at [553, 194] on div at bounding box center [603, 189] width 186 height 67
click at [226, 86] on span "keypad" at bounding box center [230, 85] width 30 height 9
click at [557, 189] on div at bounding box center [603, 189] width 186 height 67
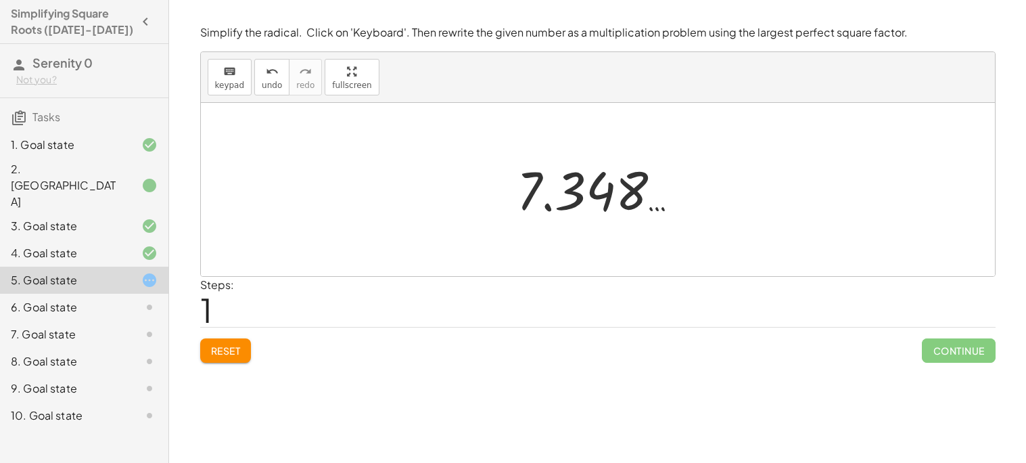
click at [608, 202] on div at bounding box center [603, 189] width 186 height 67
click at [221, 78] on button "keyboard keypad" at bounding box center [230, 77] width 45 height 37
drag, startPoint x: 231, startPoint y: 76, endPoint x: 374, endPoint y: 150, distance: 159.8
click at [374, 150] on div "keyboard keypad undo undo redo redo fullscreen Edit expressions 2 √ 54 7.348 … ×" at bounding box center [598, 164] width 794 height 224
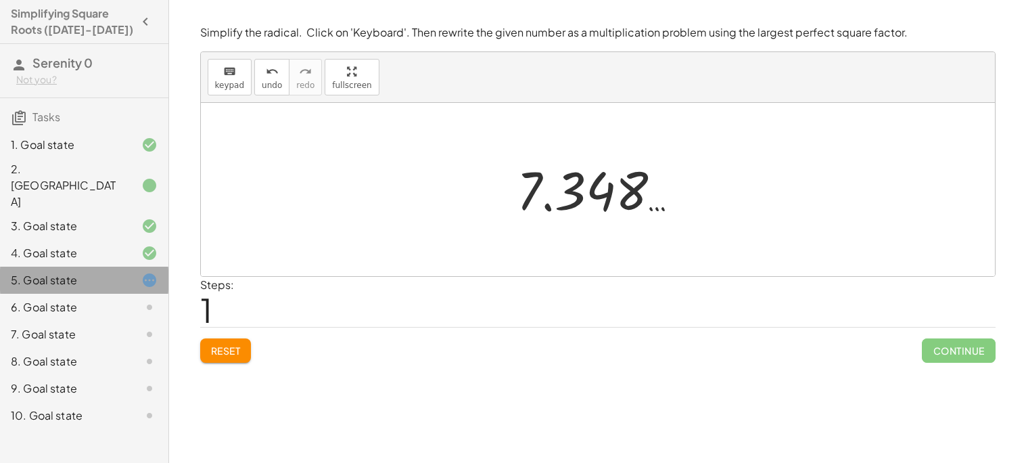
click at [100, 272] on div "5. Goal state" at bounding box center [65, 280] width 109 height 16
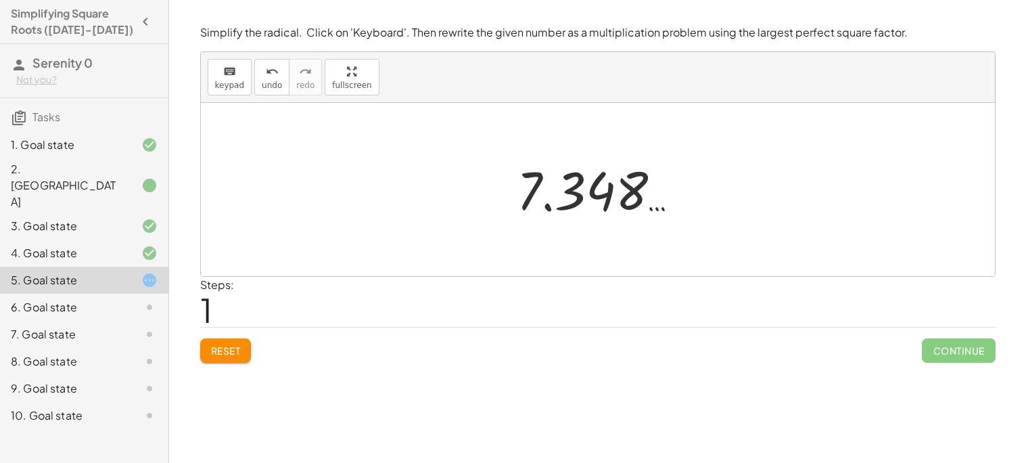
click at [576, 189] on div at bounding box center [603, 189] width 186 height 67
click at [238, 350] on span "Reset" at bounding box center [226, 350] width 30 height 12
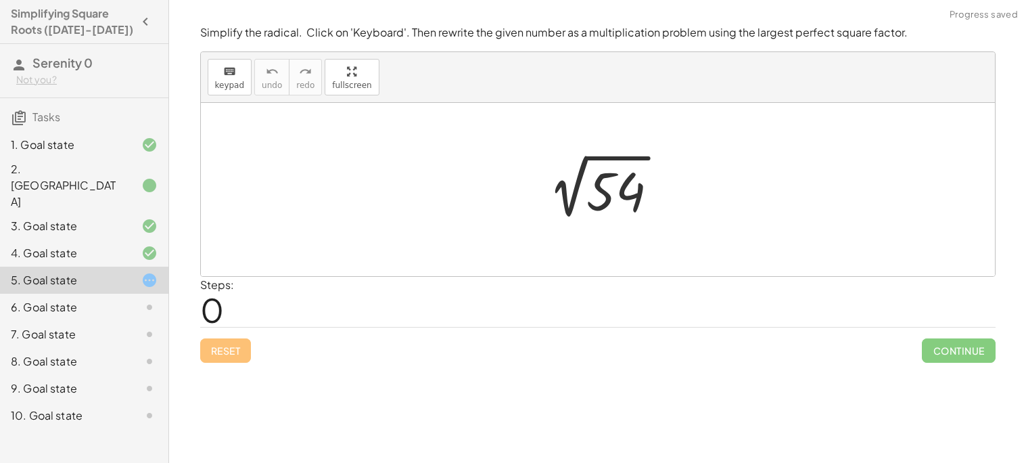
click at [614, 187] on div at bounding box center [603, 190] width 146 height 68
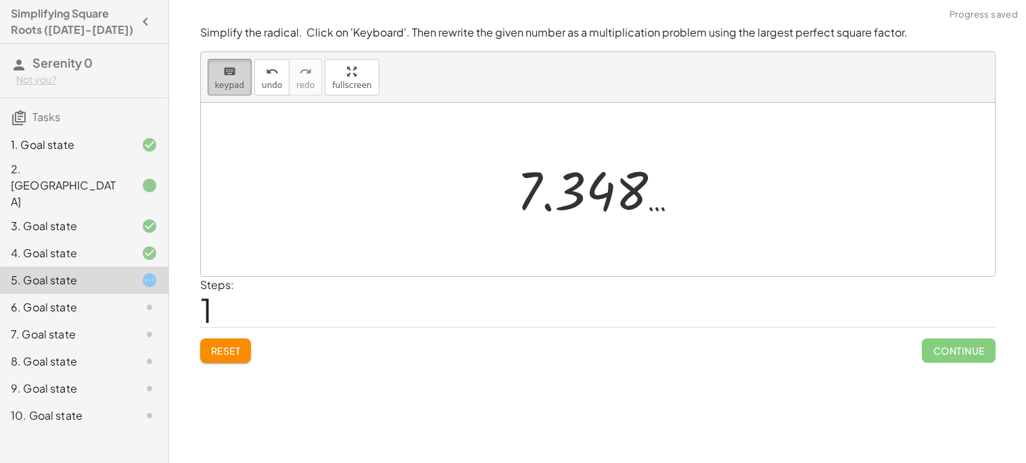
click at [214, 89] on button "keyboard keypad" at bounding box center [230, 77] width 45 height 37
click at [227, 74] on icon "keyboard" at bounding box center [229, 72] width 13 height 16
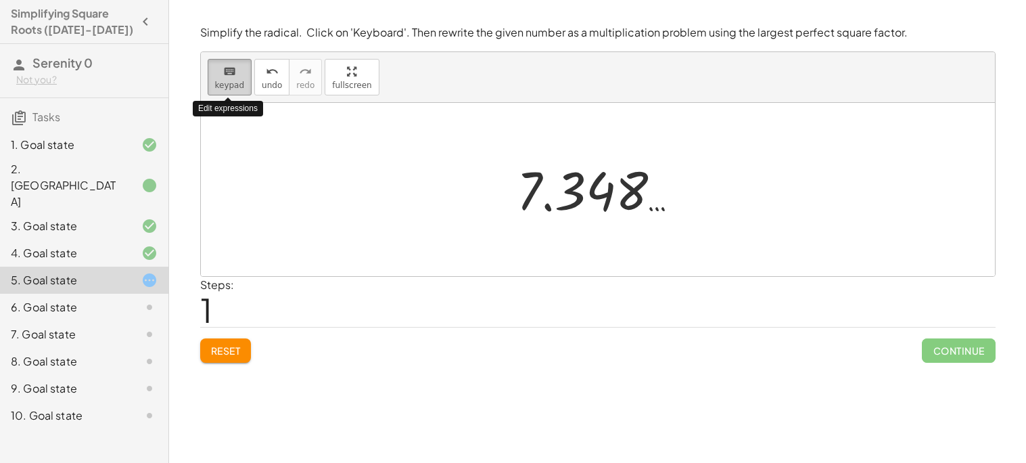
click at [227, 74] on icon "keyboard" at bounding box center [229, 72] width 13 height 16
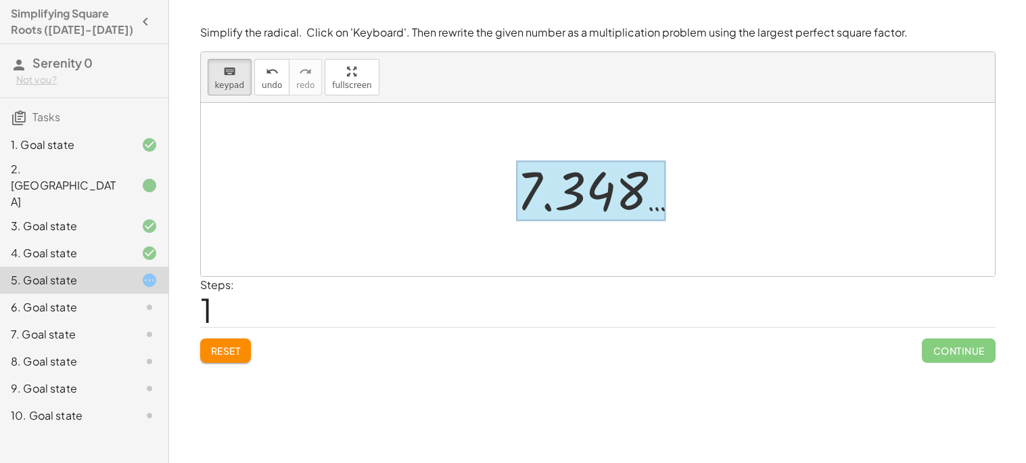
click at [526, 187] on div at bounding box center [591, 191] width 149 height 60
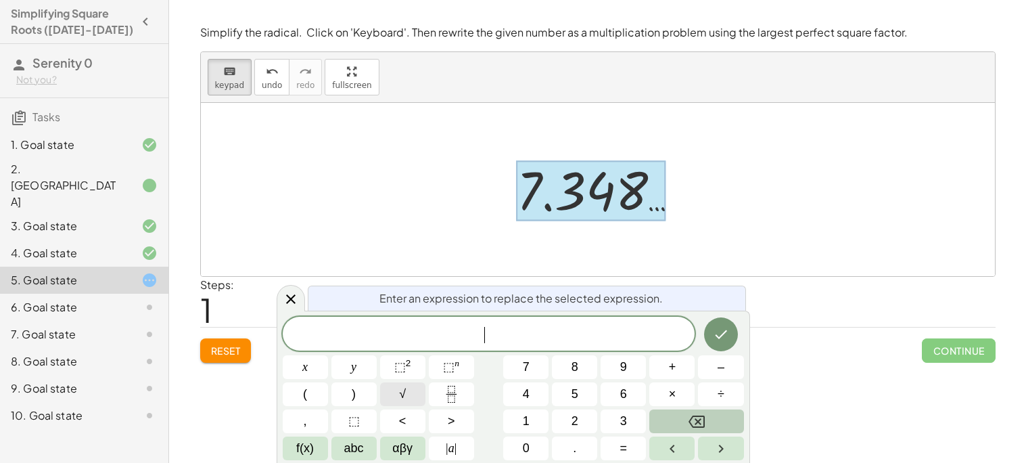
click at [407, 393] on button "√" at bounding box center [402, 394] width 45 height 24
click at [680, 403] on button "×" at bounding box center [672, 394] width 45 height 24
click at [722, 330] on icon "Done" at bounding box center [721, 333] width 16 height 16
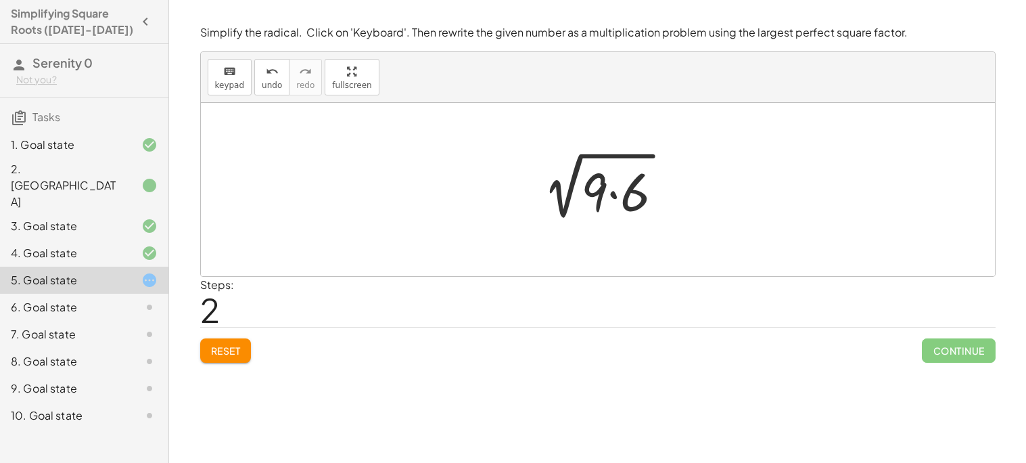
click at [610, 182] on div at bounding box center [603, 190] width 156 height 70
click at [621, 197] on div at bounding box center [603, 190] width 146 height 68
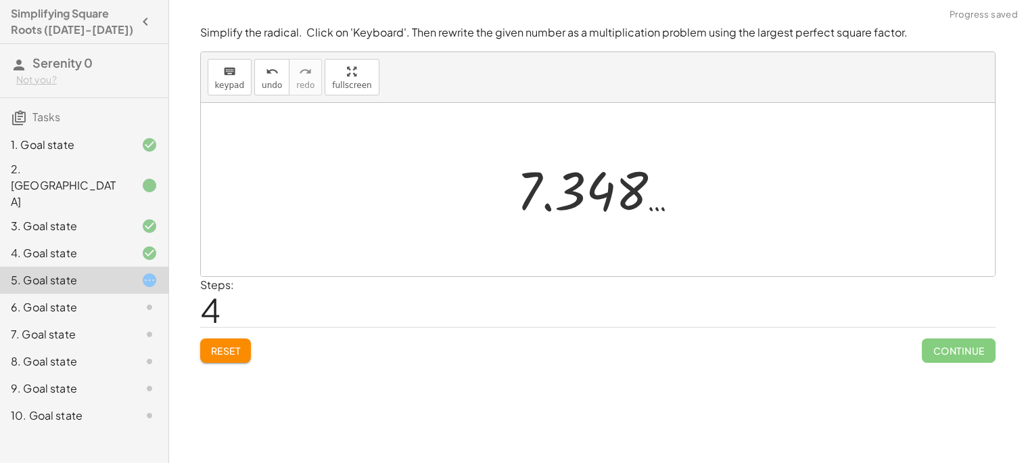
click at [565, 192] on div at bounding box center [603, 189] width 186 height 67
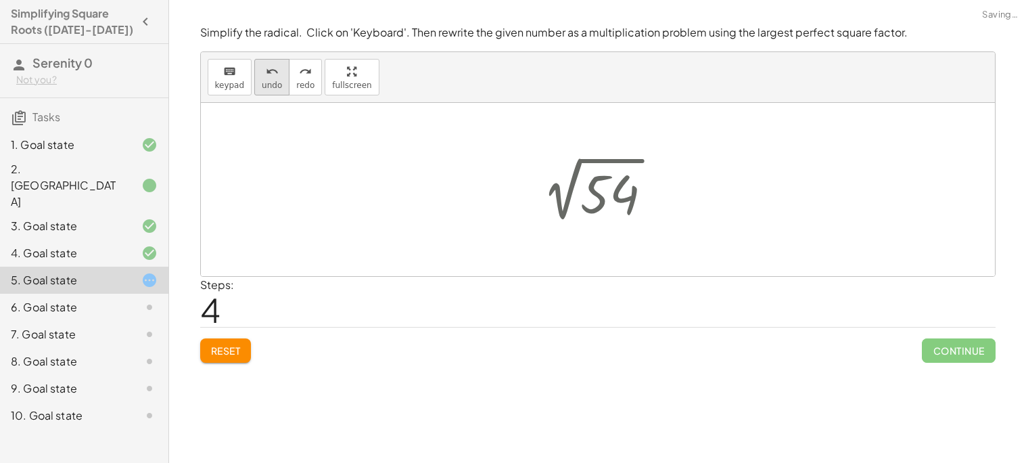
click at [273, 84] on span "undo" at bounding box center [272, 85] width 20 height 9
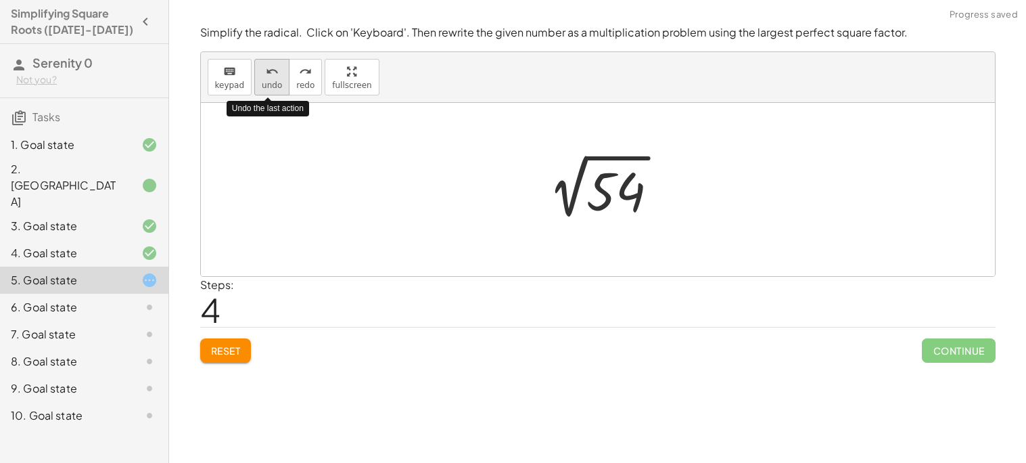
click at [273, 84] on span "undo" at bounding box center [272, 85] width 20 height 9
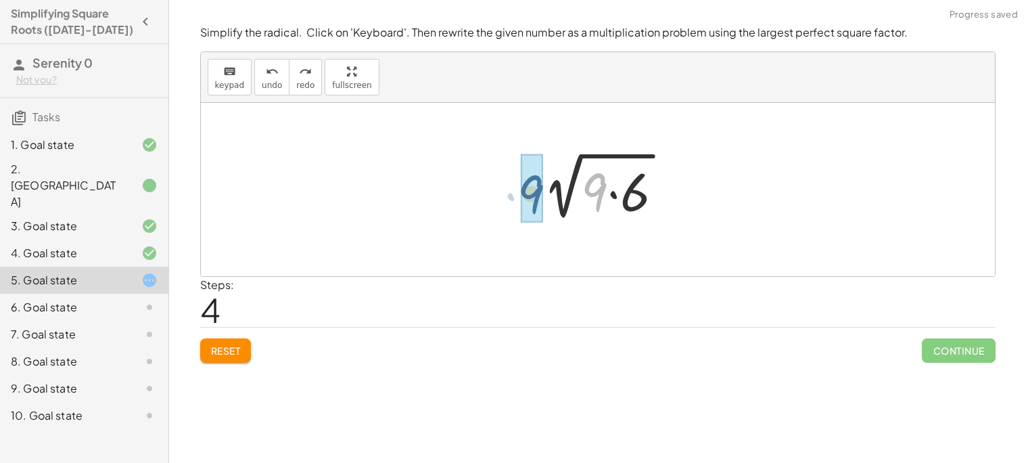
drag, startPoint x: 604, startPoint y: 189, endPoint x: 527, endPoint y: 191, distance: 76.5
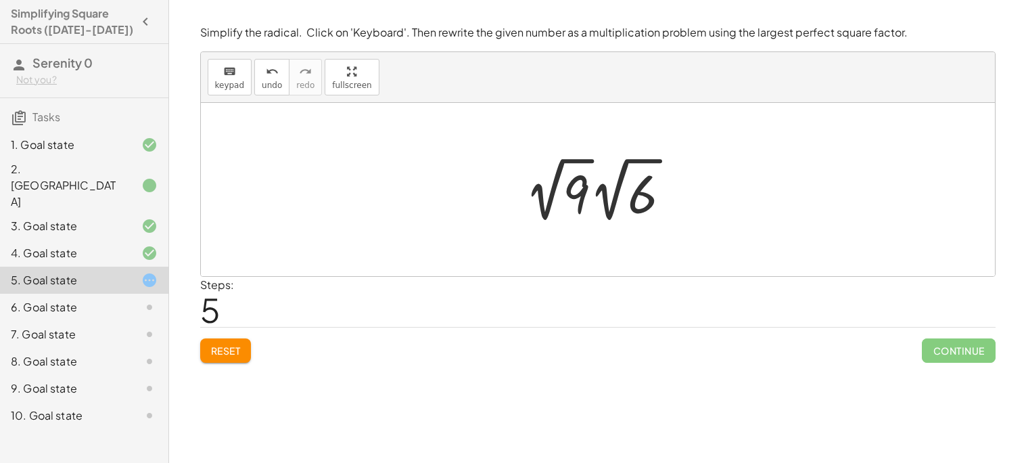
click at [570, 186] on div at bounding box center [603, 189] width 171 height 74
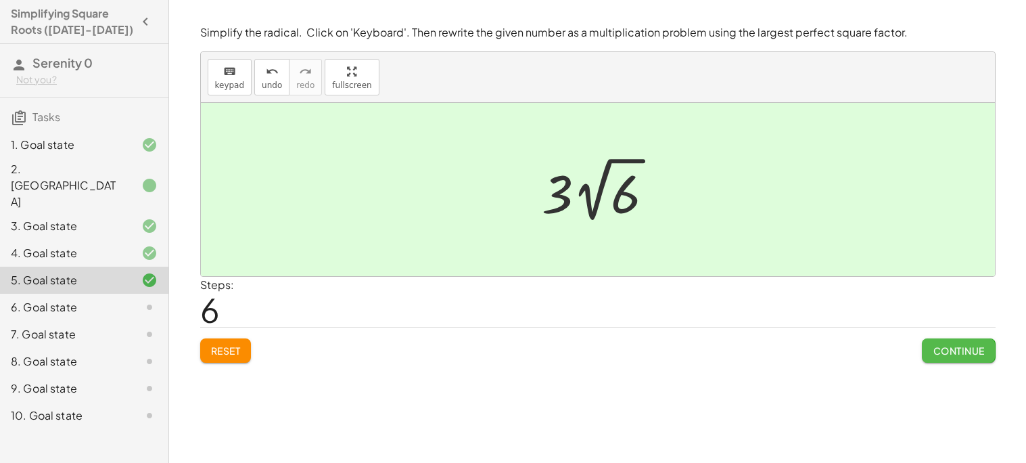
click at [934, 356] on span "Continue" at bounding box center [958, 350] width 51 height 12
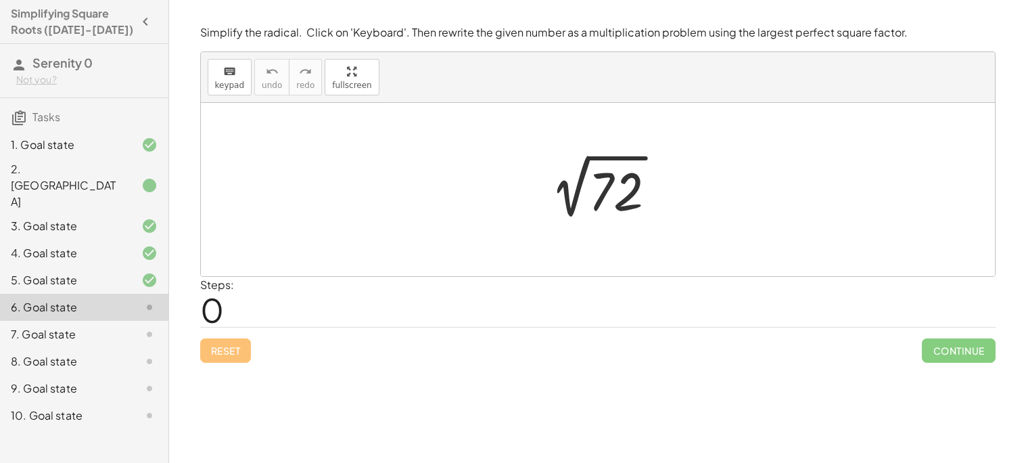
click at [612, 188] on div at bounding box center [604, 190] width 142 height 68
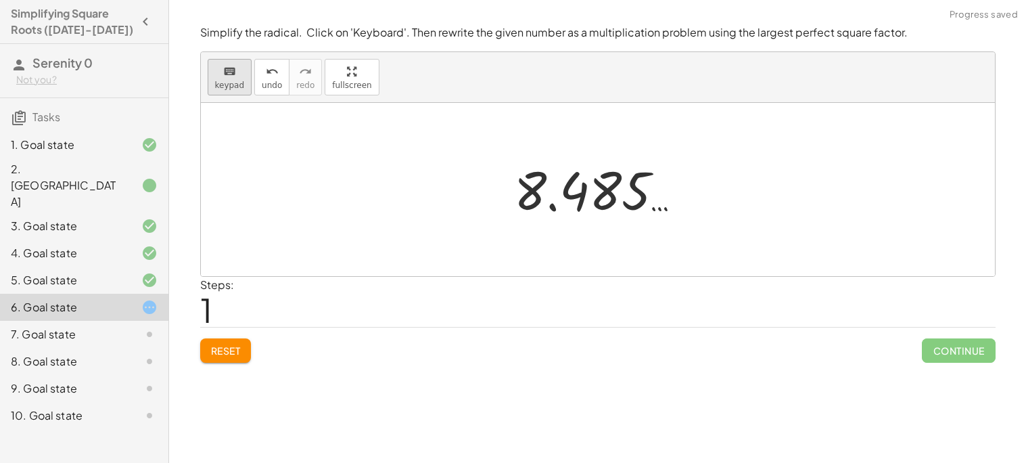
click at [234, 81] on span "keypad" at bounding box center [230, 85] width 30 height 9
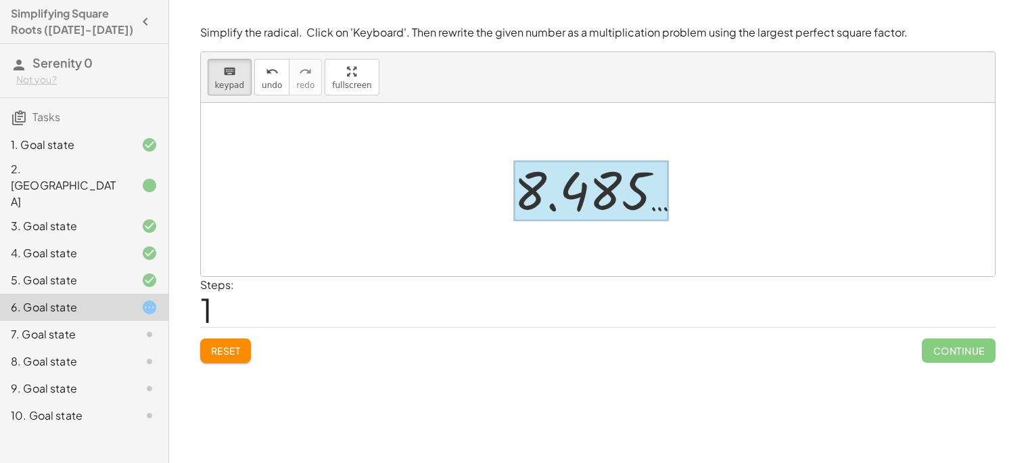
click at [589, 206] on div at bounding box center [591, 191] width 155 height 60
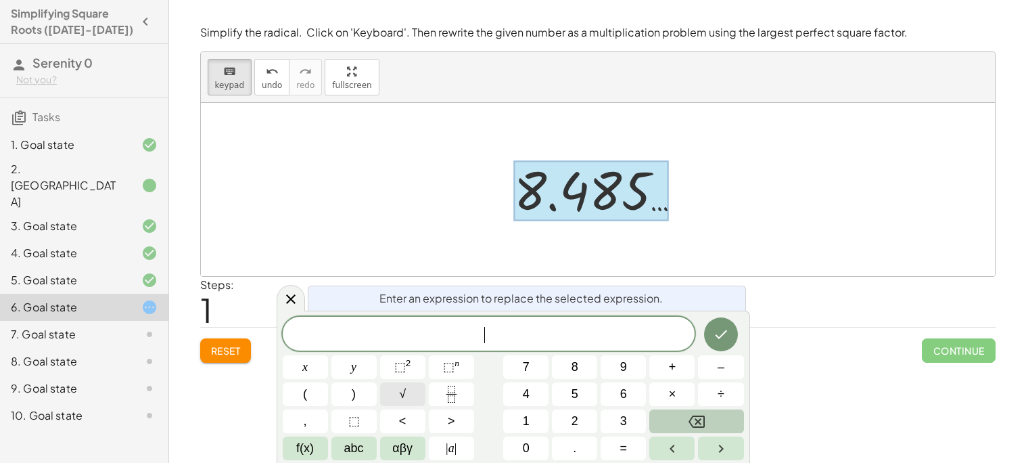
click at [406, 388] on button "√" at bounding box center [402, 394] width 45 height 24
click at [681, 390] on button "×" at bounding box center [672, 394] width 45 height 24
click at [632, 364] on button "9" at bounding box center [623, 367] width 45 height 24
click at [714, 339] on icon "Done" at bounding box center [721, 333] width 16 height 16
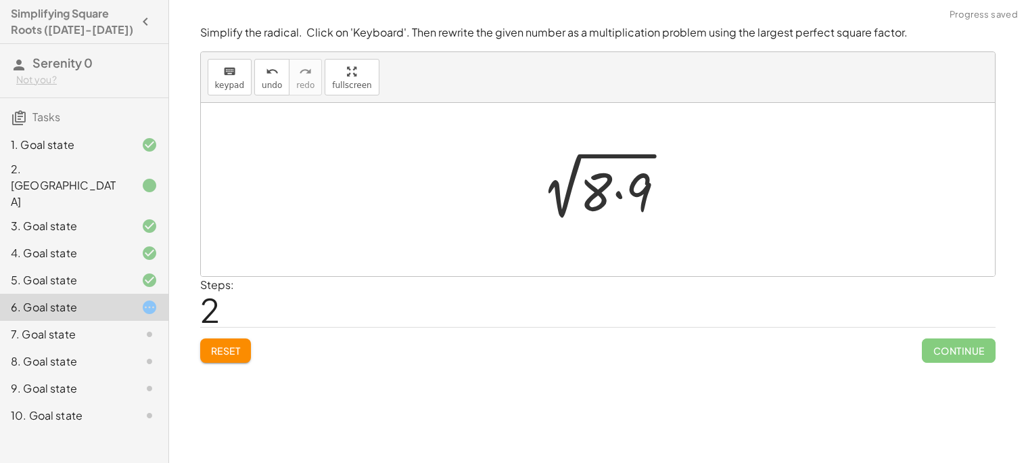
click at [598, 206] on div at bounding box center [603, 190] width 159 height 70
click at [593, 188] on div at bounding box center [603, 190] width 159 height 70
drag, startPoint x: 647, startPoint y: 189, endPoint x: 525, endPoint y: 177, distance: 122.4
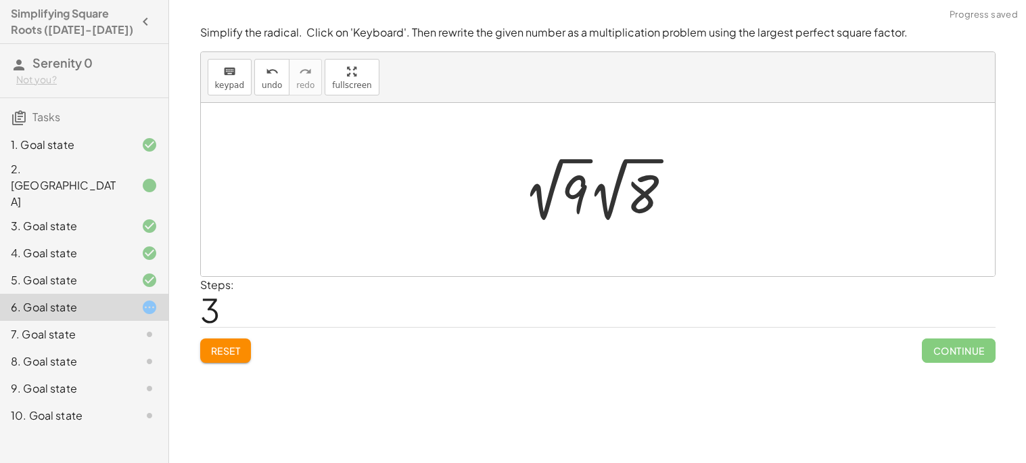
click at [571, 196] on div at bounding box center [603, 189] width 173 height 74
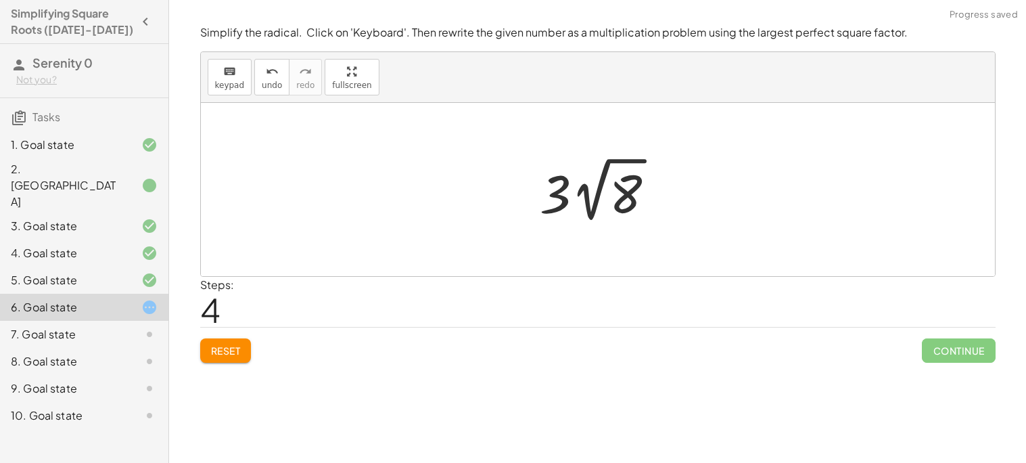
click at [571, 196] on div at bounding box center [603, 189] width 139 height 74
click at [271, 83] on span "undo" at bounding box center [272, 85] width 20 height 9
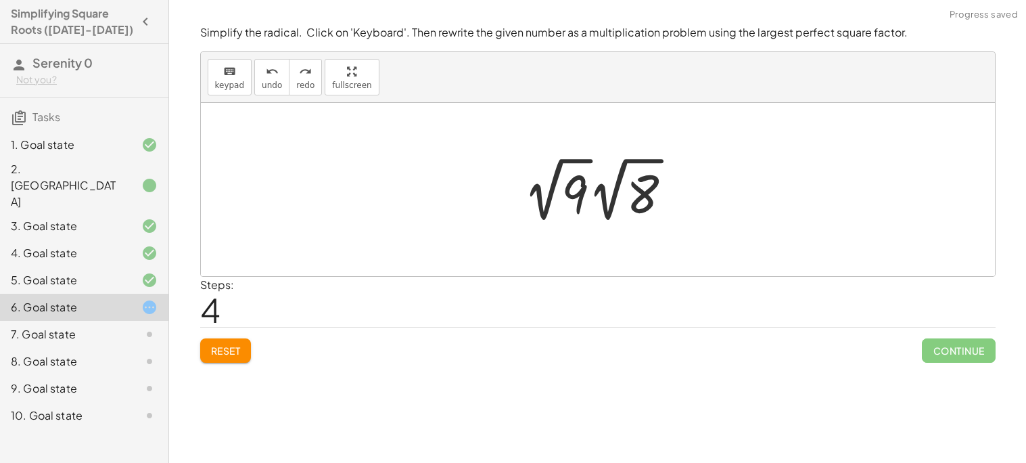
click at [642, 206] on div at bounding box center [603, 189] width 173 height 74
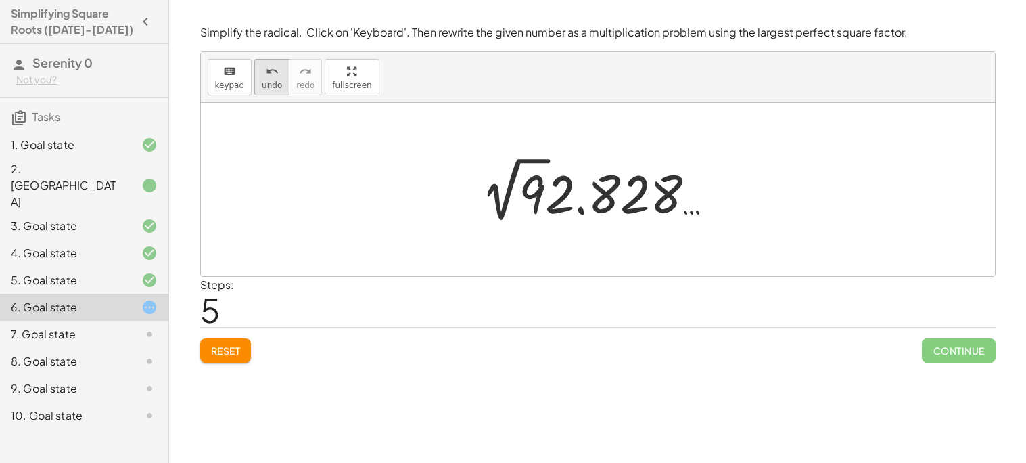
click at [275, 90] on button "undo undo" at bounding box center [271, 77] width 35 height 37
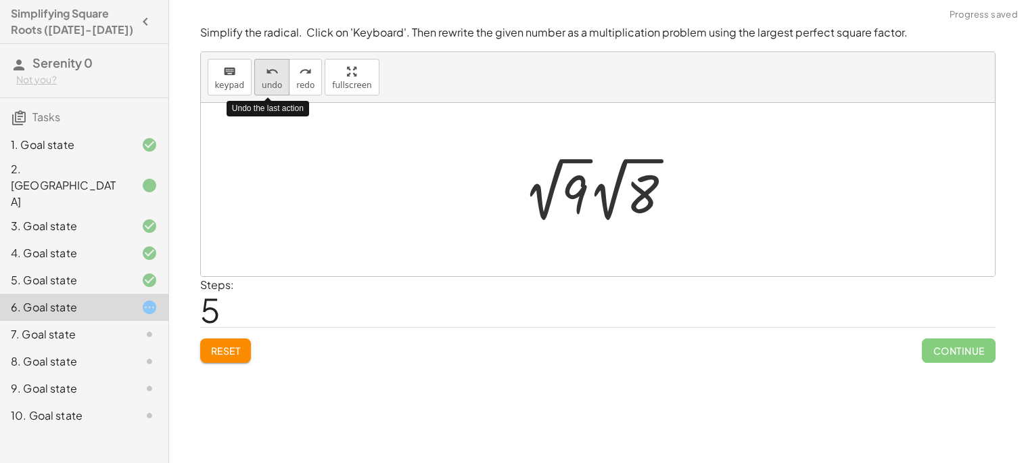
click at [275, 90] on button "undo undo" at bounding box center [271, 77] width 35 height 37
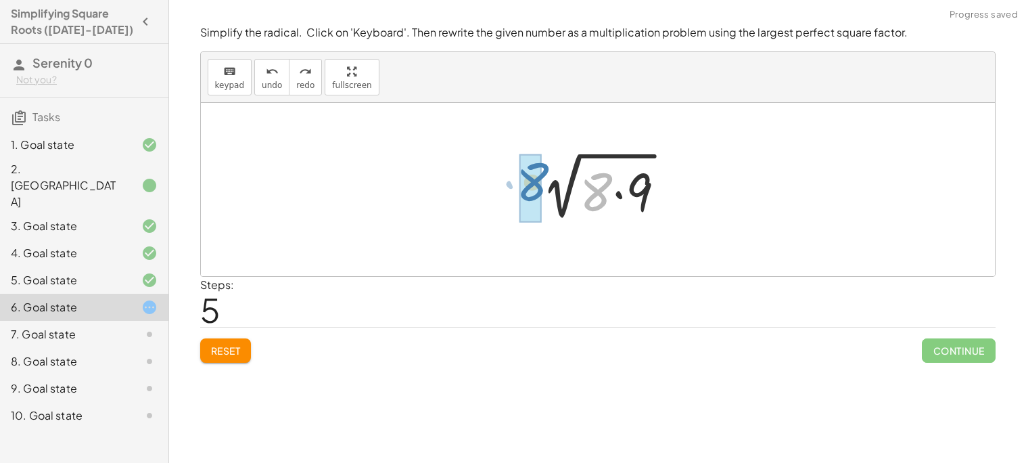
drag, startPoint x: 603, startPoint y: 185, endPoint x: 537, endPoint y: 175, distance: 66.4
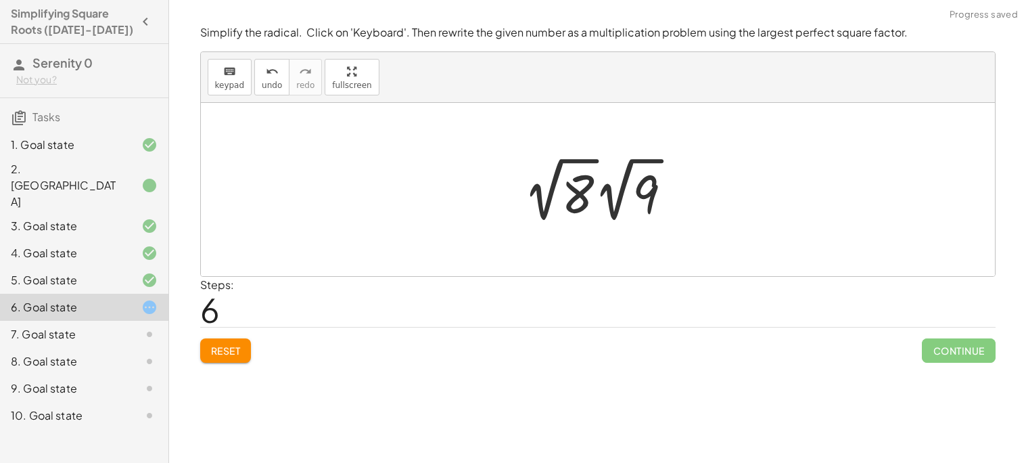
click at [589, 189] on div at bounding box center [603, 189] width 173 height 74
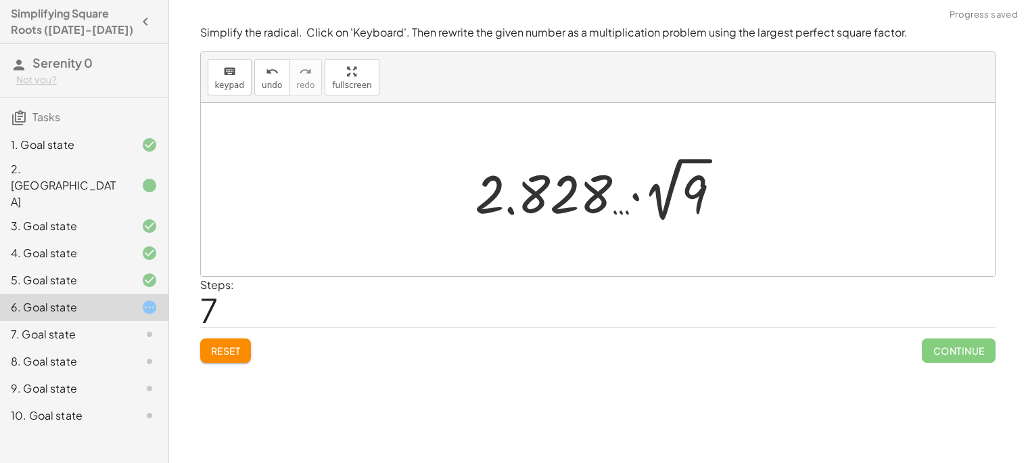
click at [628, 187] on div at bounding box center [603, 189] width 270 height 74
click at [279, 87] on button "undo undo" at bounding box center [271, 77] width 35 height 37
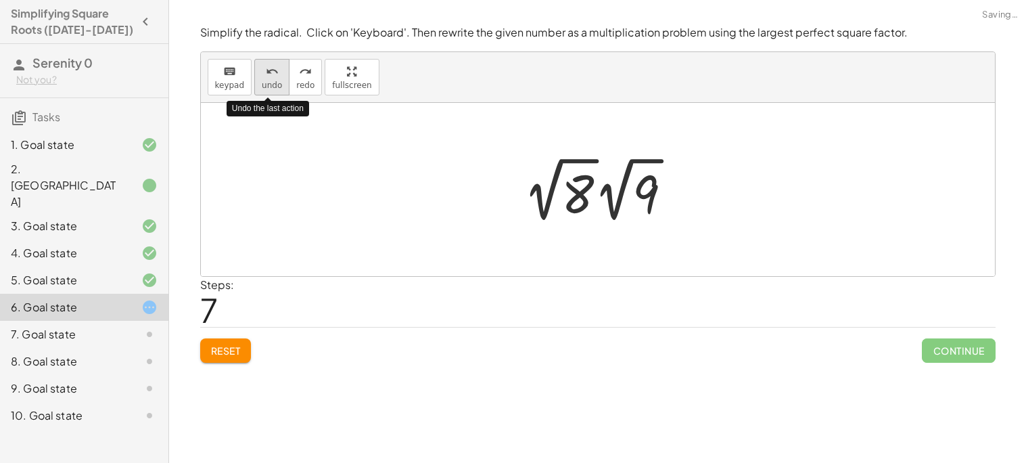
click at [279, 87] on button "undo undo" at bounding box center [271, 77] width 35 height 37
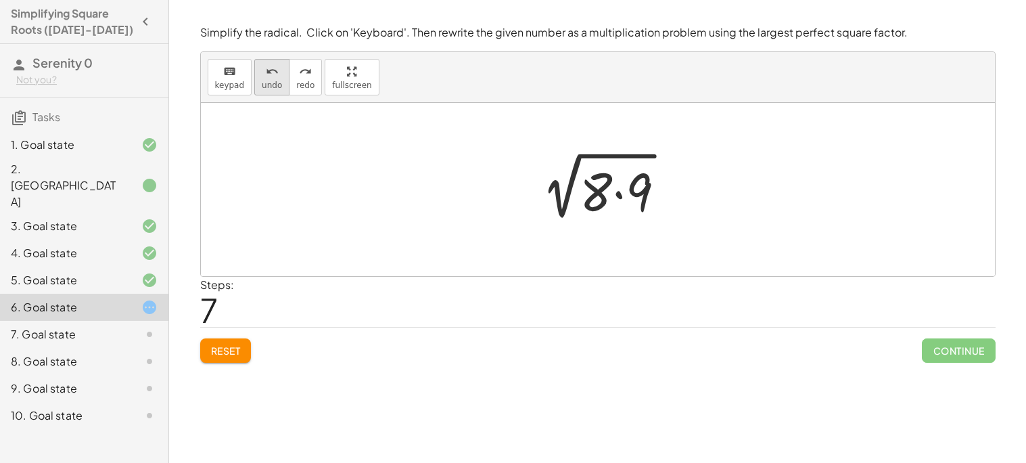
click at [266, 74] on icon "undo" at bounding box center [272, 72] width 13 height 16
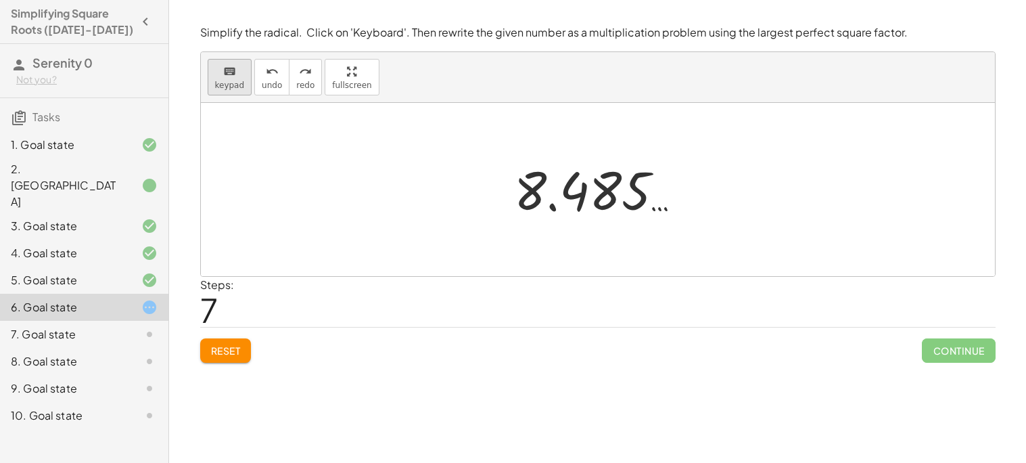
click at [228, 83] on span "keypad" at bounding box center [230, 85] width 30 height 9
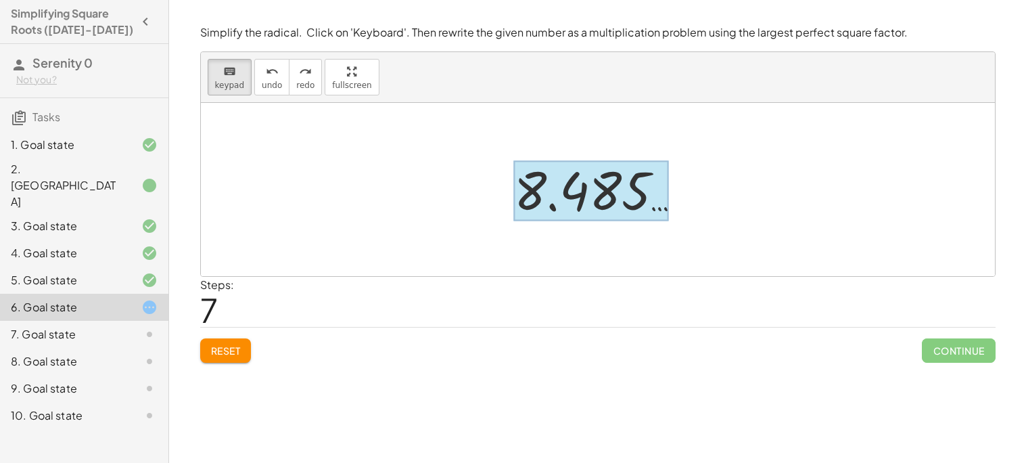
click at [598, 200] on div at bounding box center [591, 191] width 155 height 60
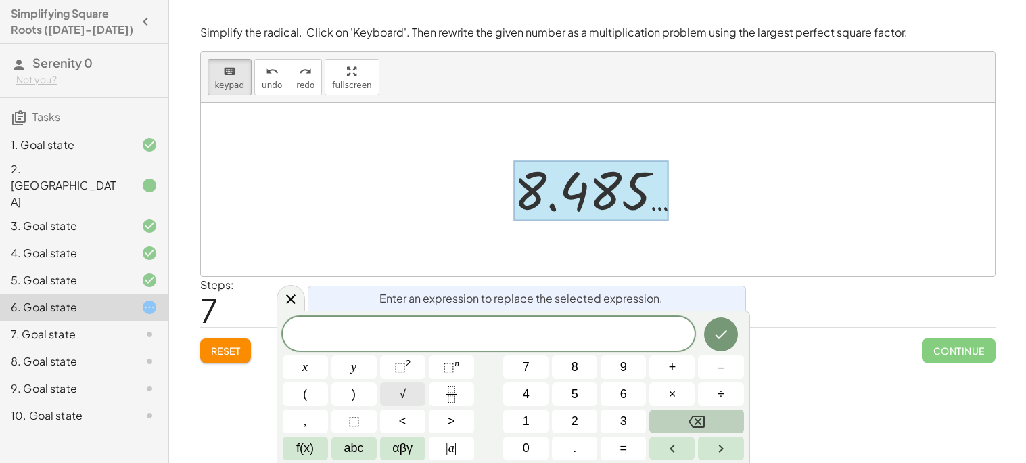
click at [415, 395] on button "√" at bounding box center [402, 394] width 45 height 24
click at [675, 393] on span "×" at bounding box center [672, 394] width 7 height 18
click at [722, 332] on icon "Done" at bounding box center [721, 333] width 16 height 16
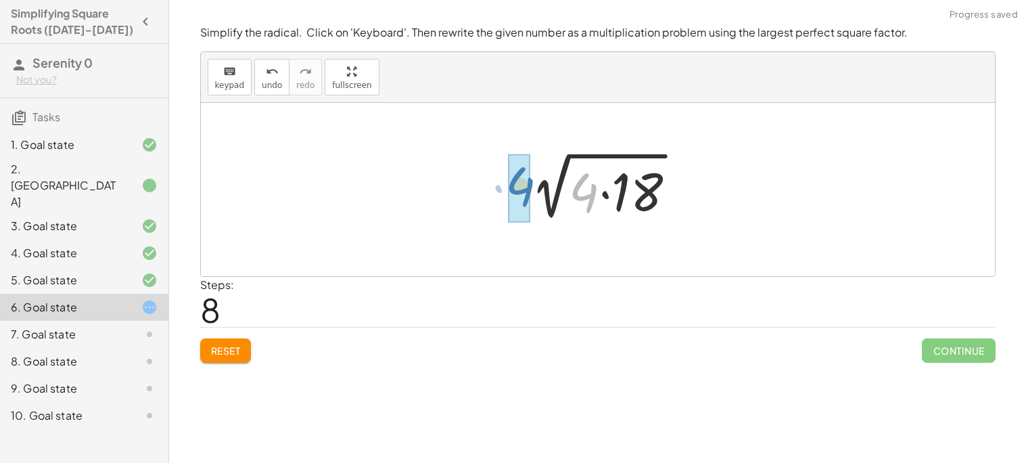
drag, startPoint x: 573, startPoint y: 191, endPoint x: 507, endPoint y: 185, distance: 65.9
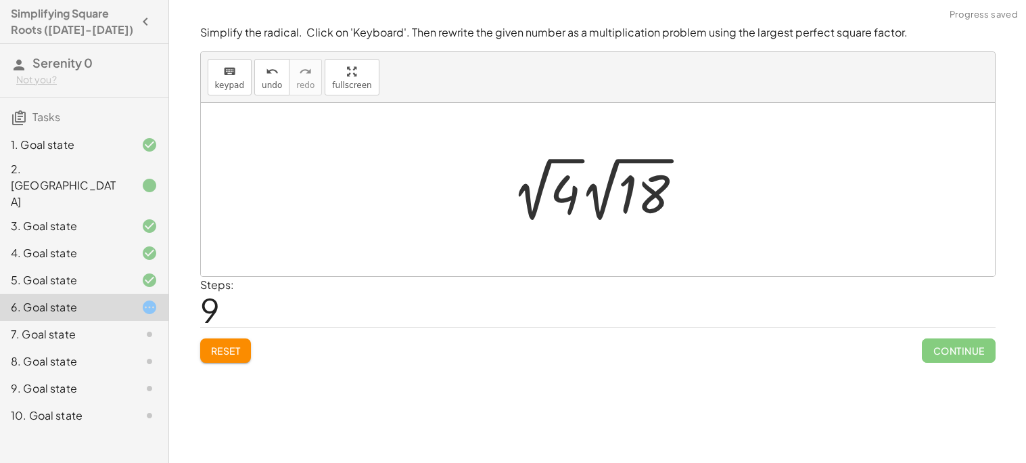
click at [603, 187] on div at bounding box center [602, 189] width 195 height 74
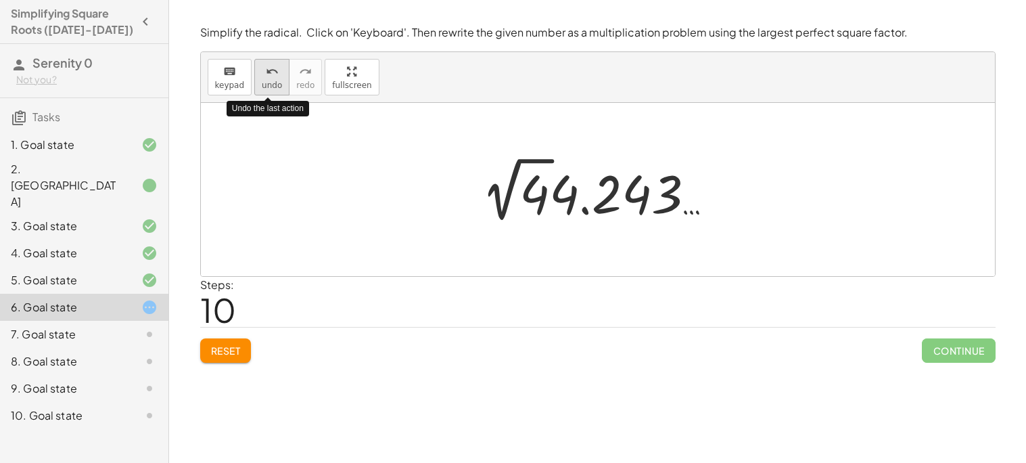
click at [266, 76] on icon "undo" at bounding box center [272, 72] width 13 height 16
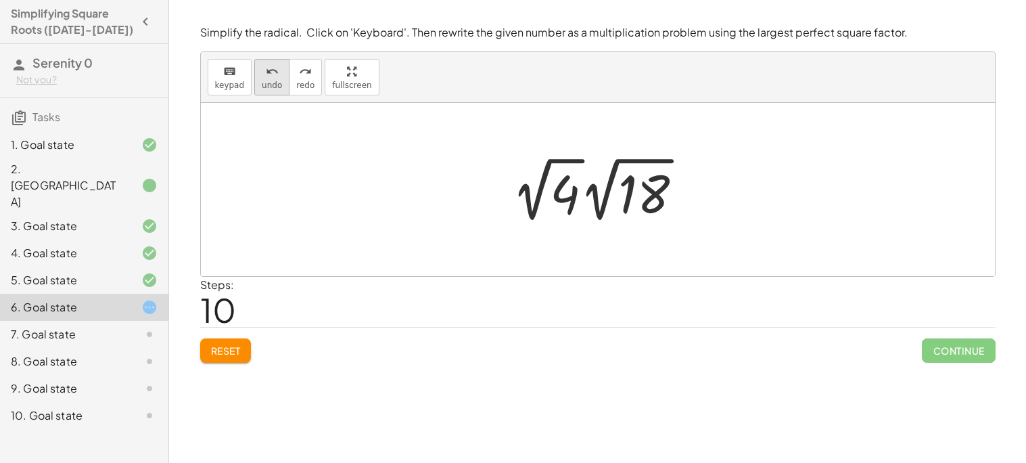
click at [271, 85] on span "undo" at bounding box center [272, 85] width 20 height 9
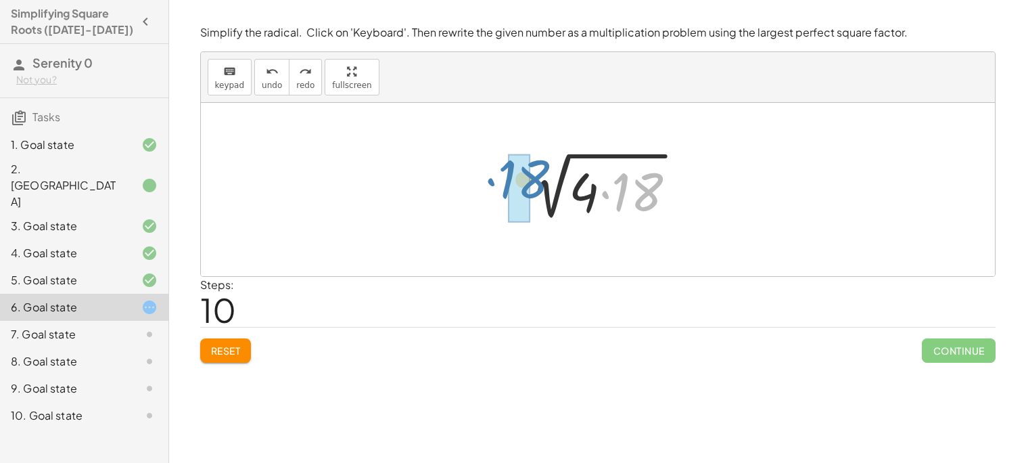
drag, startPoint x: 643, startPoint y: 189, endPoint x: 526, endPoint y: 176, distance: 117.8
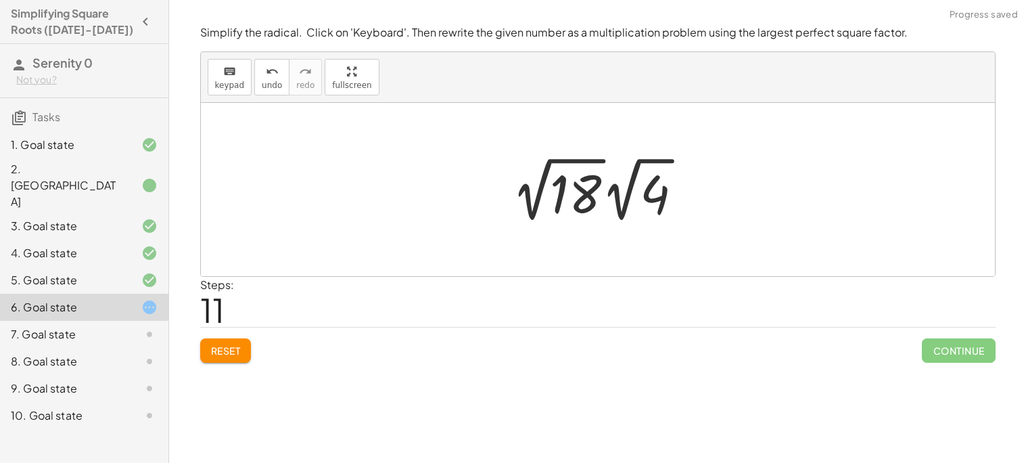
click at [596, 199] on div at bounding box center [602, 189] width 195 height 74
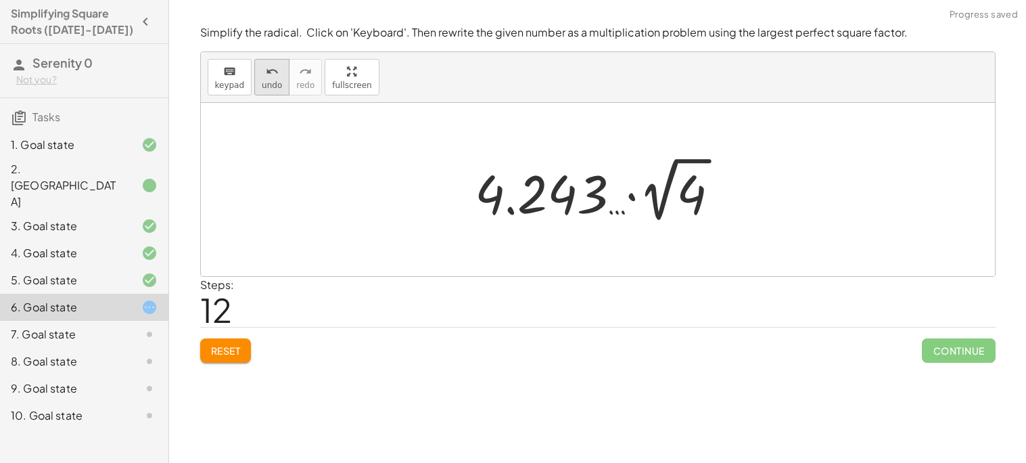
click at [272, 73] on icon "undo" at bounding box center [272, 72] width 13 height 16
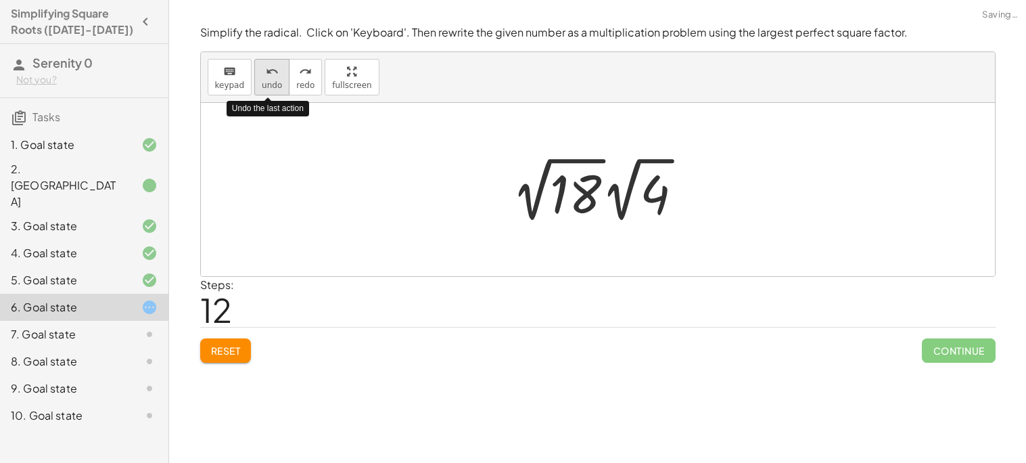
click at [272, 73] on icon "undo" at bounding box center [272, 72] width 13 height 16
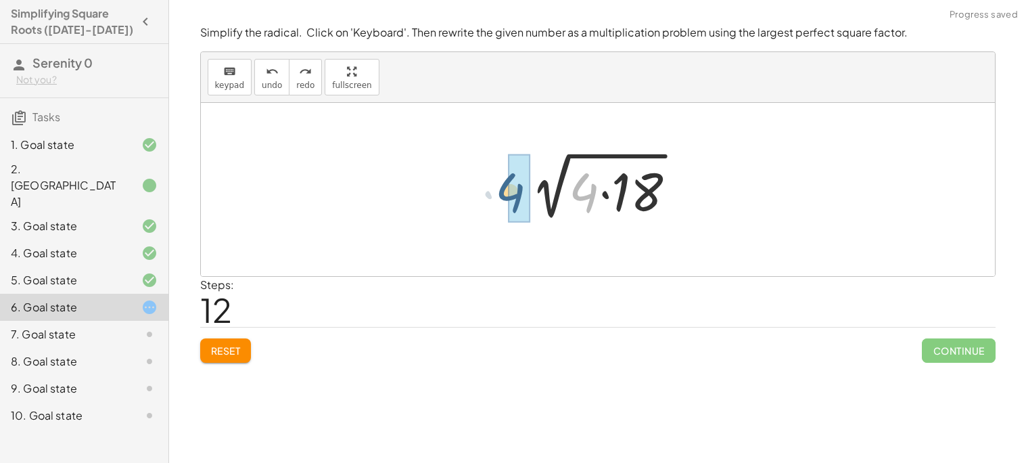
drag, startPoint x: 582, startPoint y: 188, endPoint x: 507, endPoint y: 188, distance: 75.1
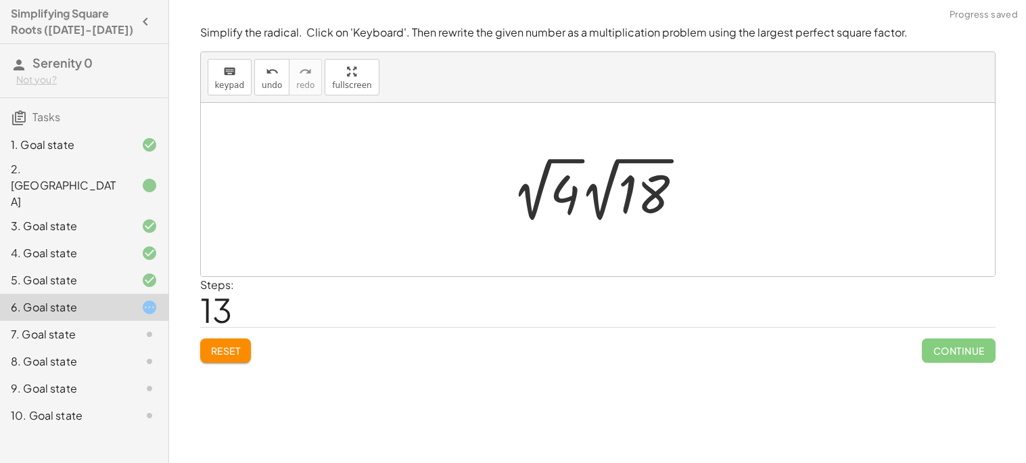
click at [651, 192] on div at bounding box center [602, 189] width 195 height 74
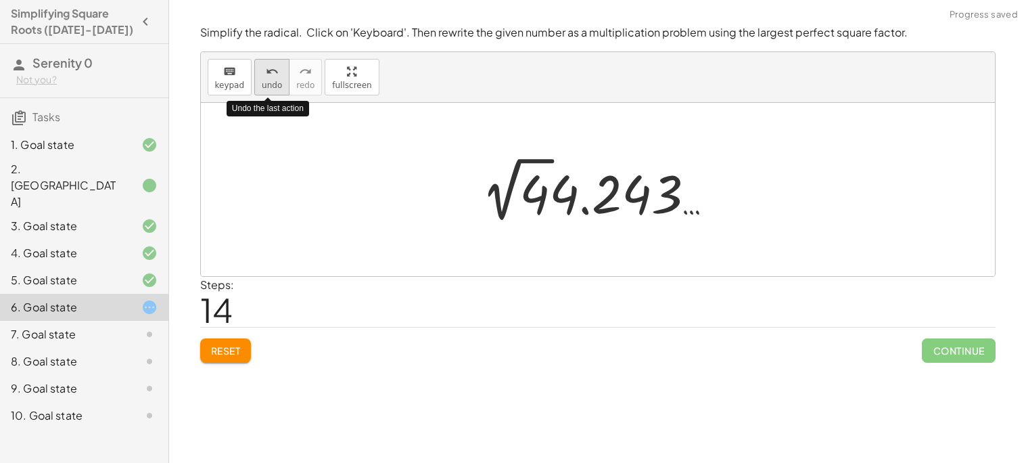
click at [274, 66] on div "undo" at bounding box center [272, 71] width 20 height 16
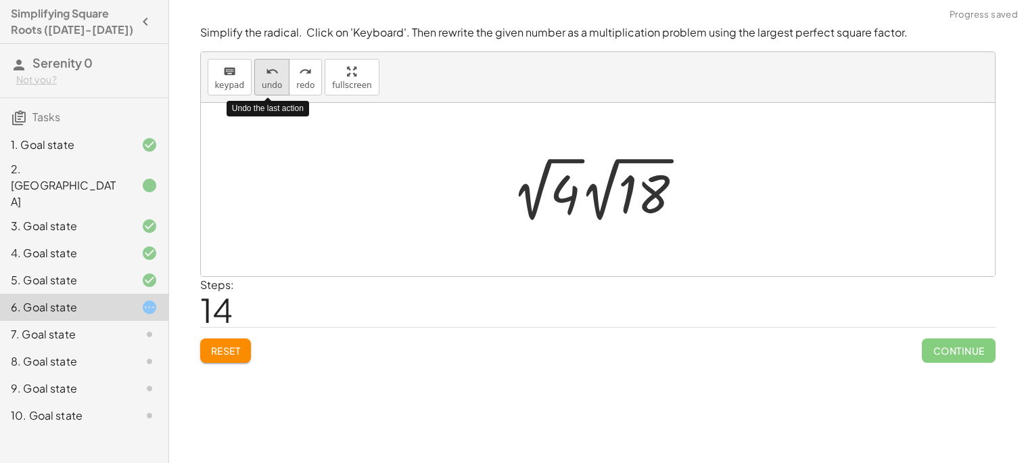
click at [274, 66] on div "undo" at bounding box center [272, 71] width 20 height 16
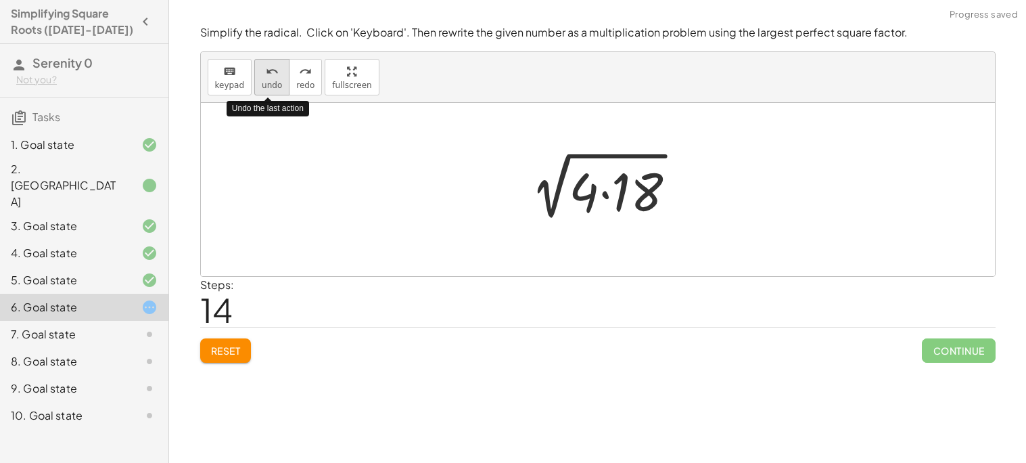
click at [274, 66] on div "undo" at bounding box center [272, 71] width 20 height 16
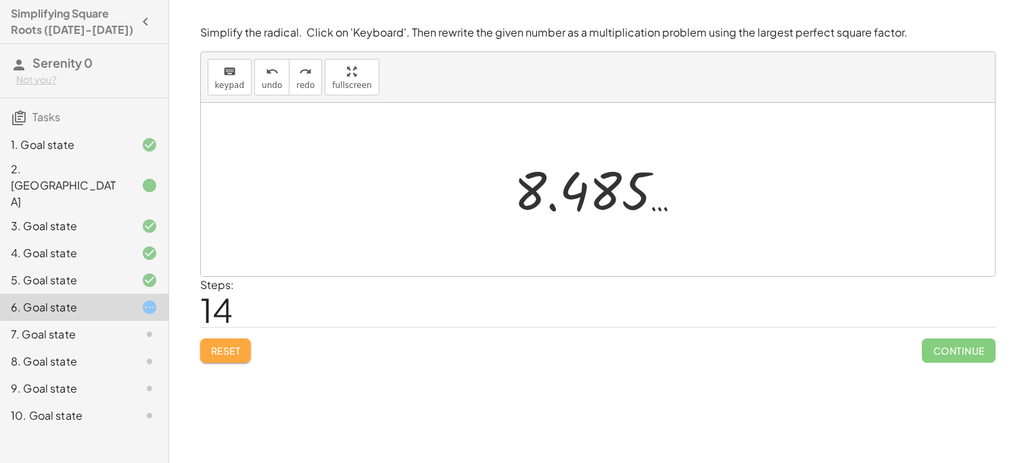
click at [232, 349] on span "Reset" at bounding box center [226, 350] width 30 height 12
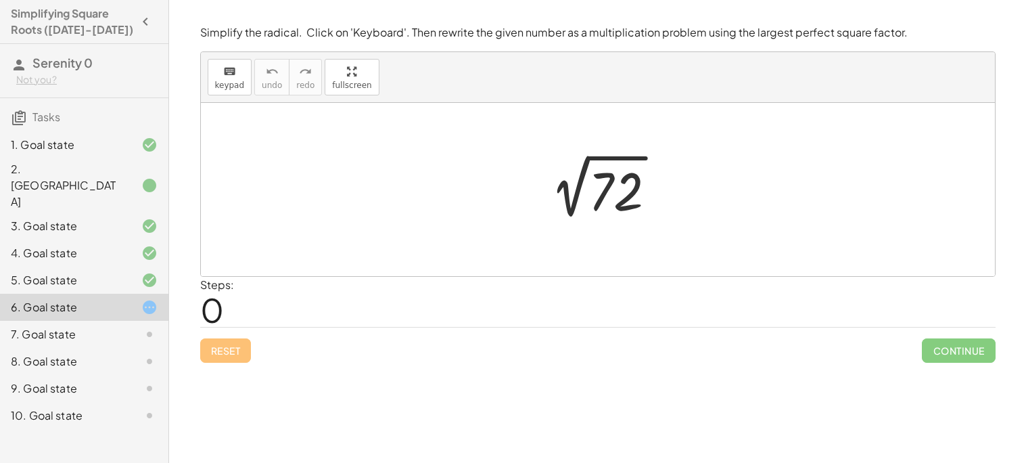
click at [603, 192] on div at bounding box center [604, 190] width 142 height 68
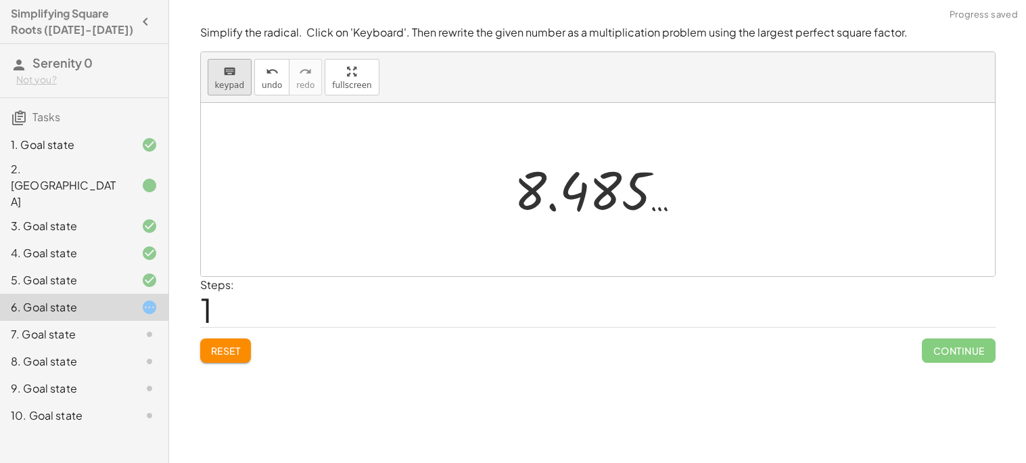
click at [241, 83] on button "keyboard keypad" at bounding box center [230, 77] width 45 height 37
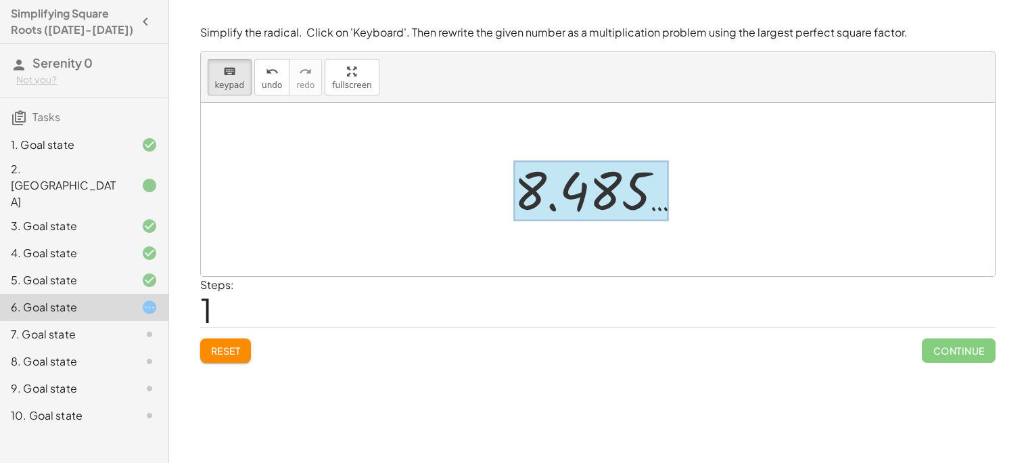
click at [540, 195] on div at bounding box center [591, 191] width 155 height 60
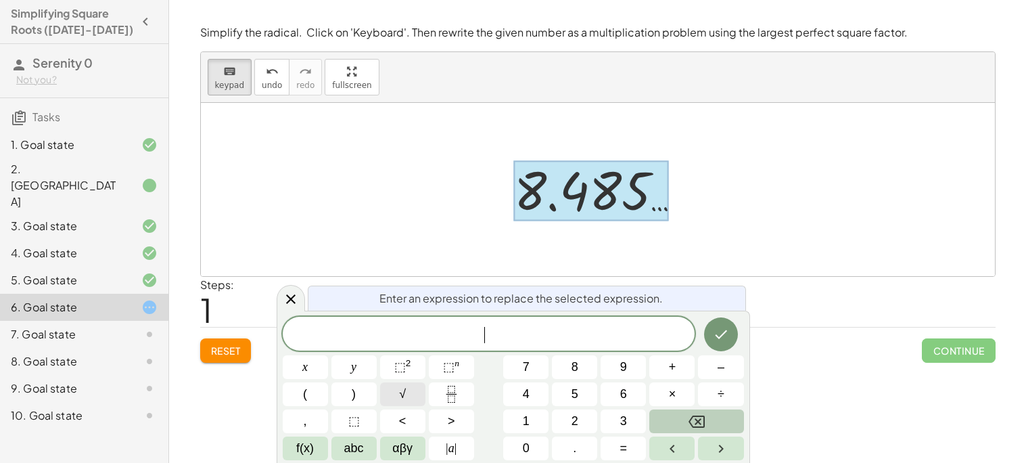
click at [394, 394] on button "√" at bounding box center [402, 394] width 45 height 24
click at [661, 397] on button "×" at bounding box center [672, 394] width 45 height 24
click at [708, 330] on button "Done" at bounding box center [721, 334] width 34 height 34
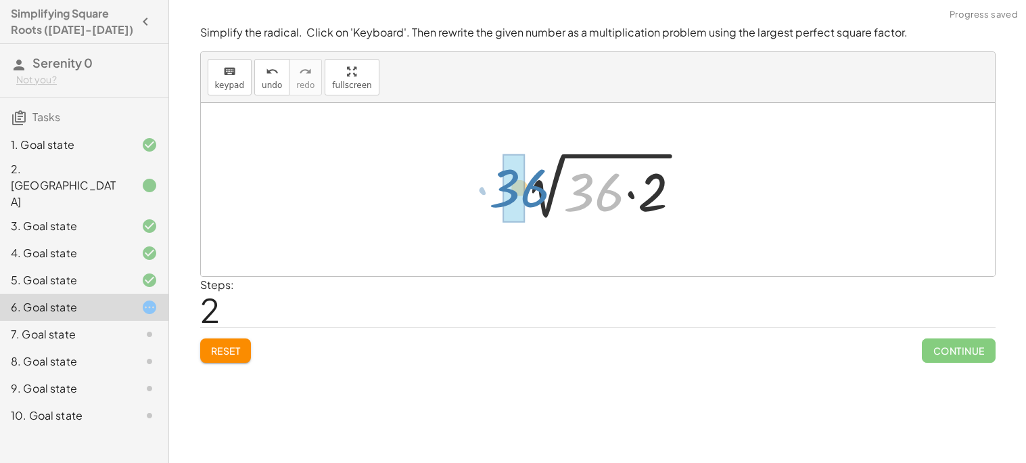
drag, startPoint x: 606, startPoint y: 194, endPoint x: 530, endPoint y: 189, distance: 75.9
click at [530, 189] on div at bounding box center [602, 190] width 191 height 70
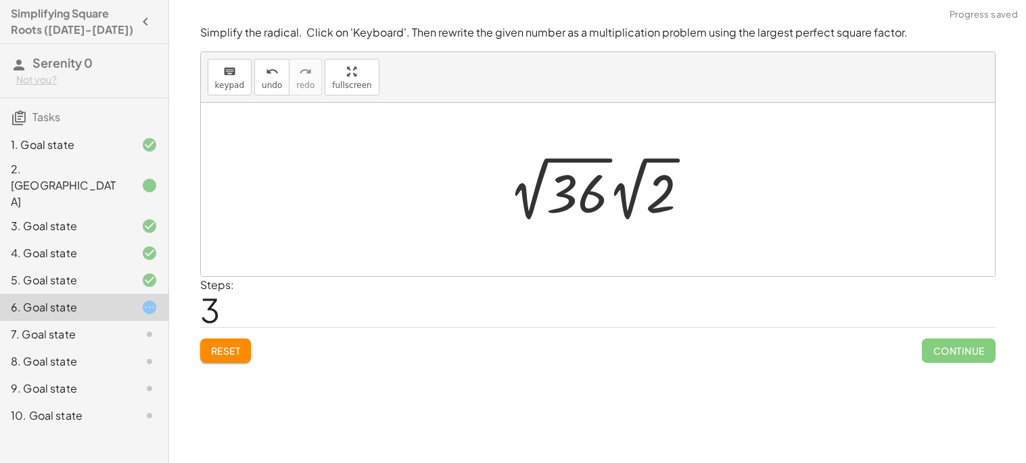
click at [570, 194] on div at bounding box center [604, 189] width 204 height 74
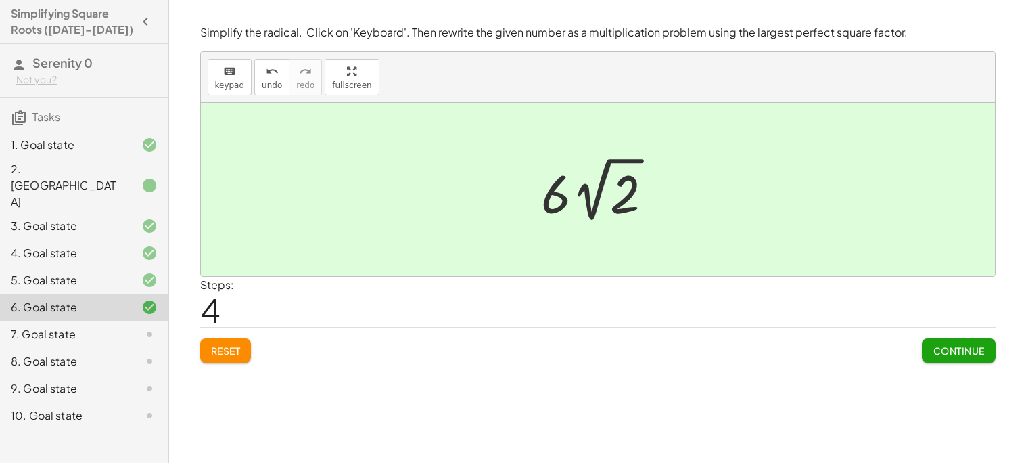
click at [969, 348] on span "Continue" at bounding box center [958, 350] width 51 height 12
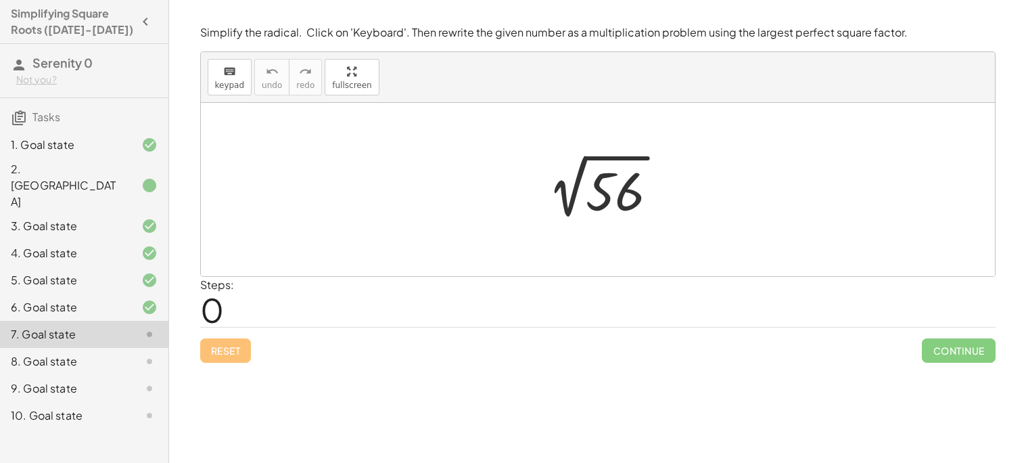
click at [84, 353] on div "8. Goal state" at bounding box center [65, 361] width 109 height 16
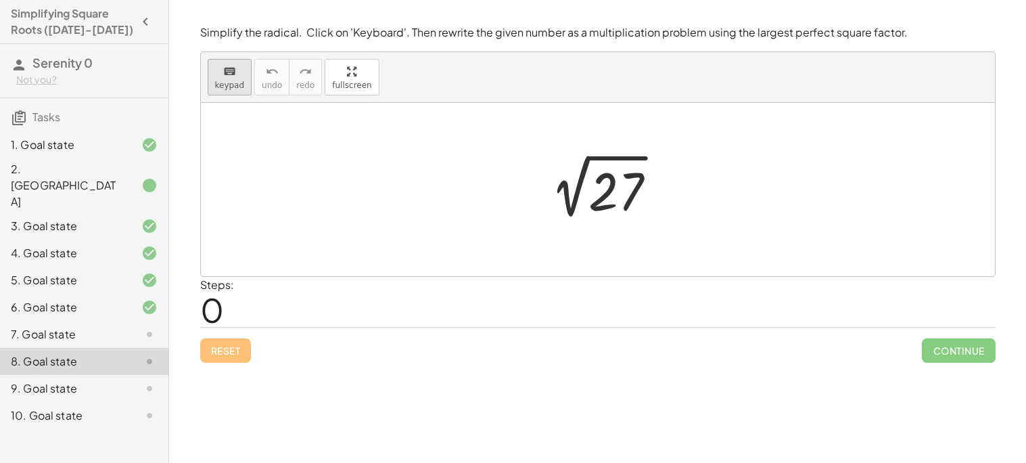
click at [214, 90] on button "keyboard keypad" at bounding box center [230, 77] width 45 height 37
click at [610, 174] on div at bounding box center [616, 192] width 55 height 60
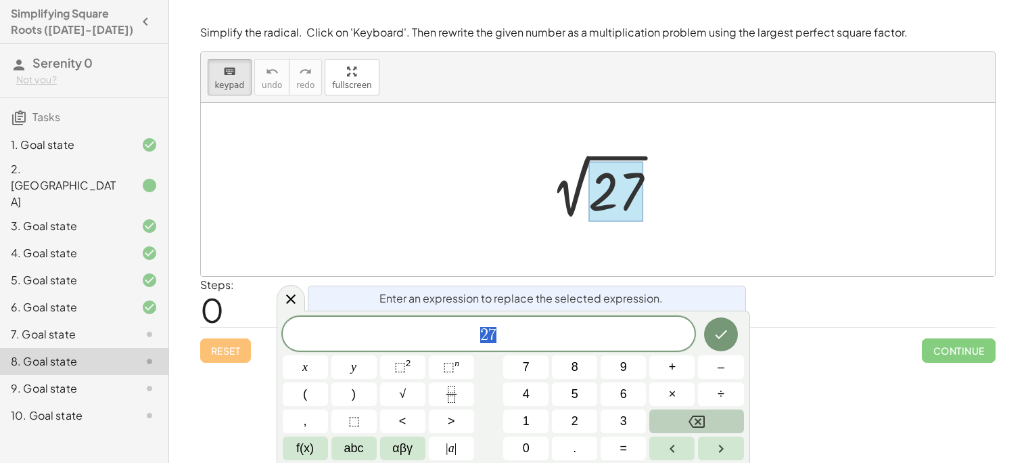
click at [334, 150] on div at bounding box center [598, 189] width 794 height 173
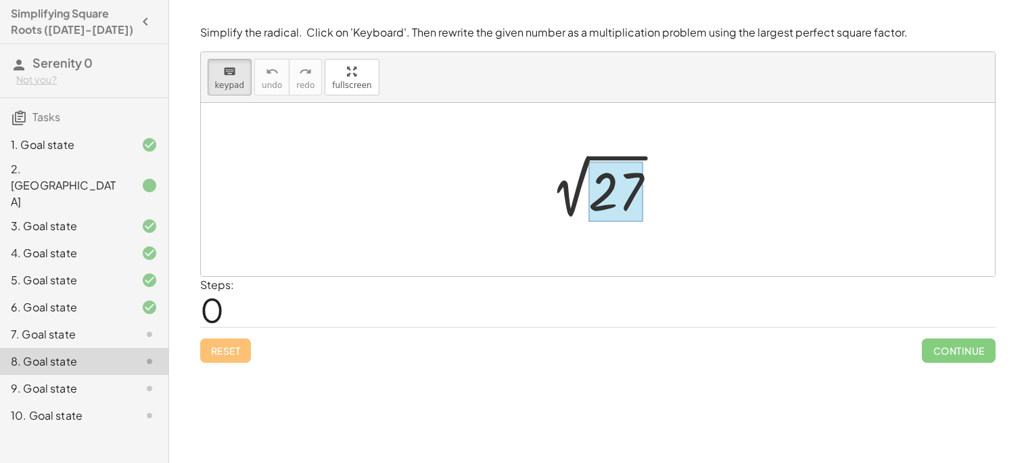
click at [597, 196] on div at bounding box center [616, 192] width 55 height 60
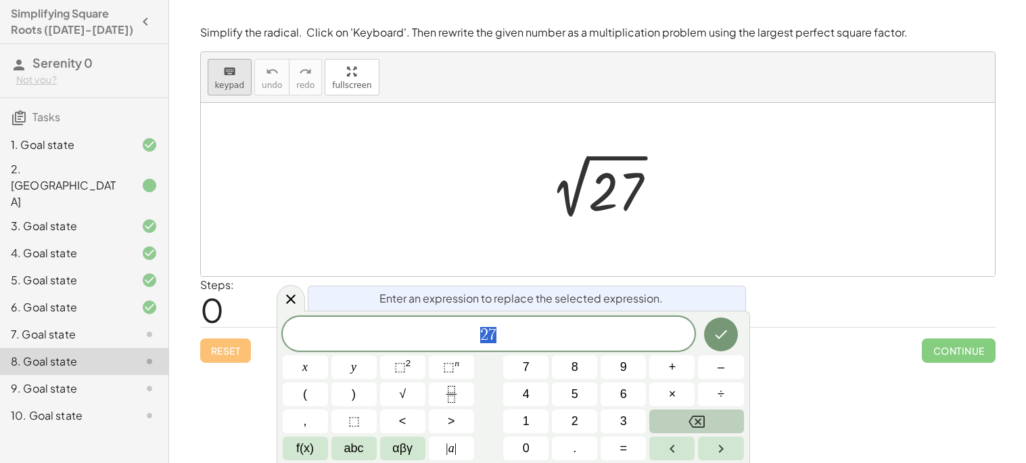
click at [234, 91] on button "keyboard keypad" at bounding box center [230, 77] width 45 height 37
click at [288, 297] on icon at bounding box center [290, 298] width 9 height 9
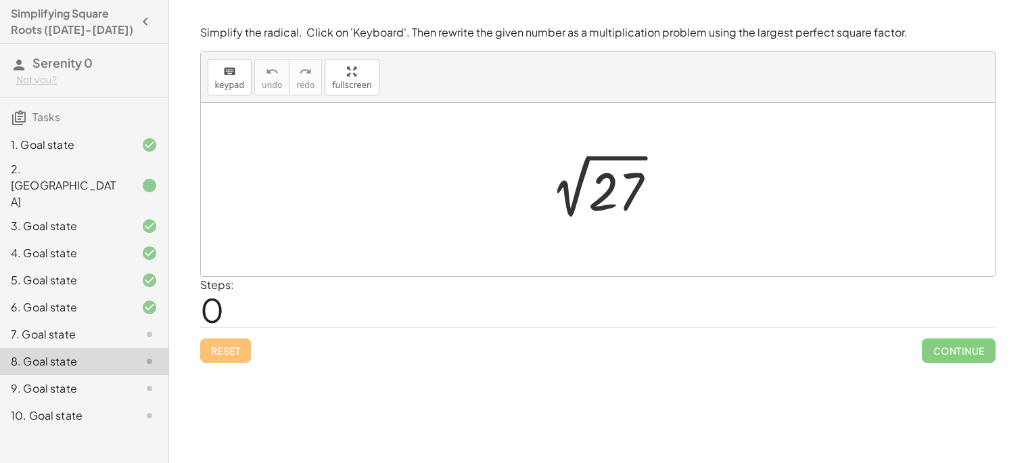
click at [610, 180] on div at bounding box center [604, 190] width 142 height 68
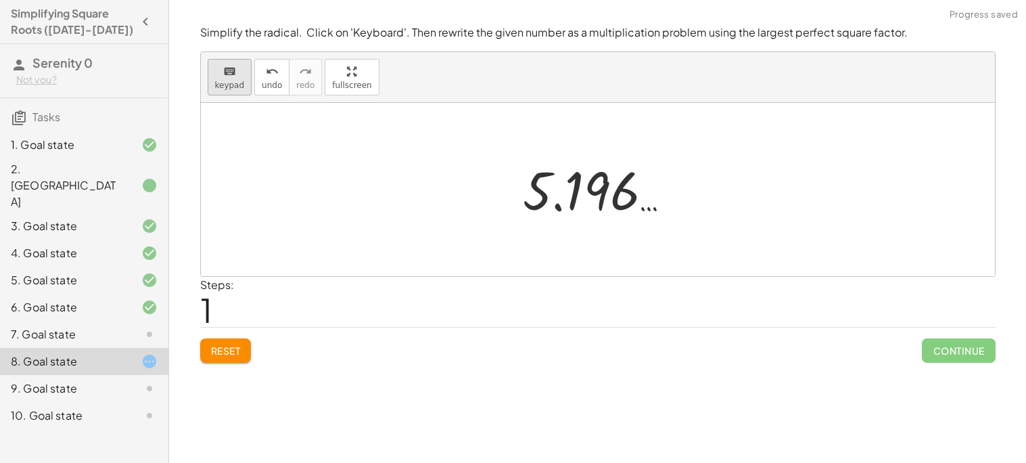
click at [223, 74] on icon "keyboard" at bounding box center [229, 72] width 13 height 16
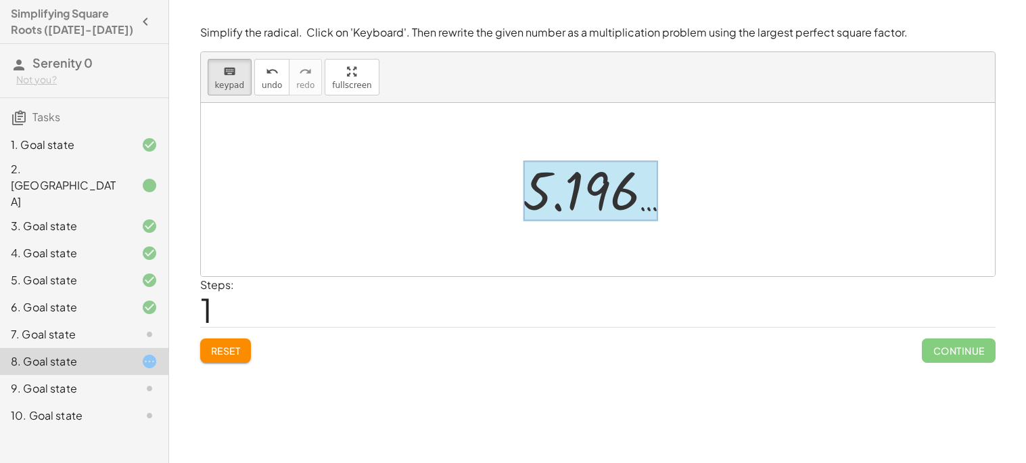
click at [539, 183] on div at bounding box center [591, 191] width 135 height 60
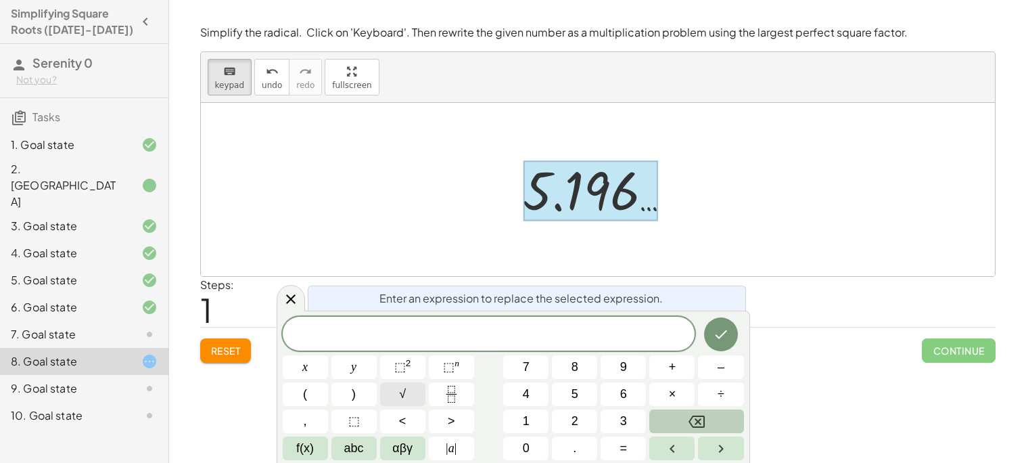
click at [401, 394] on span "√" at bounding box center [402, 394] width 7 height 18
click at [664, 396] on button "×" at bounding box center [672, 394] width 45 height 24
click at [725, 343] on button "Done" at bounding box center [721, 334] width 34 height 34
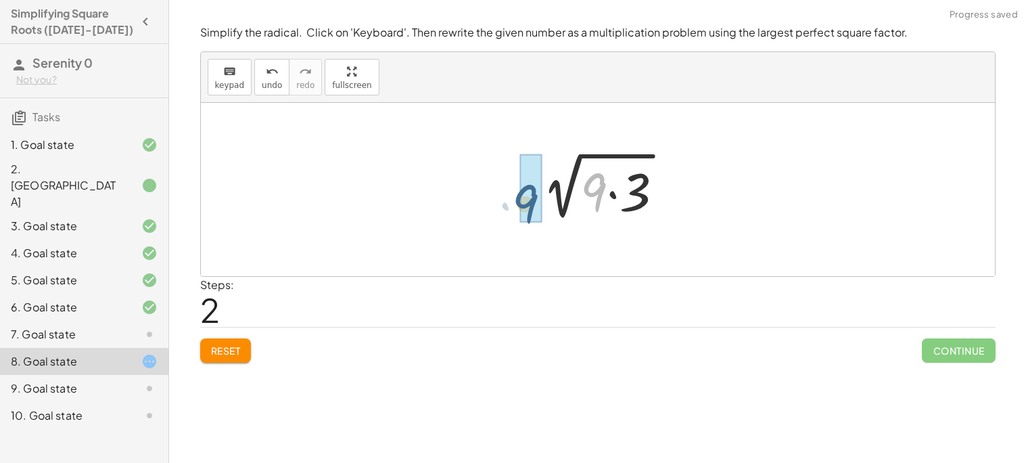
drag, startPoint x: 598, startPoint y: 189, endPoint x: 525, endPoint y: 202, distance: 74.3
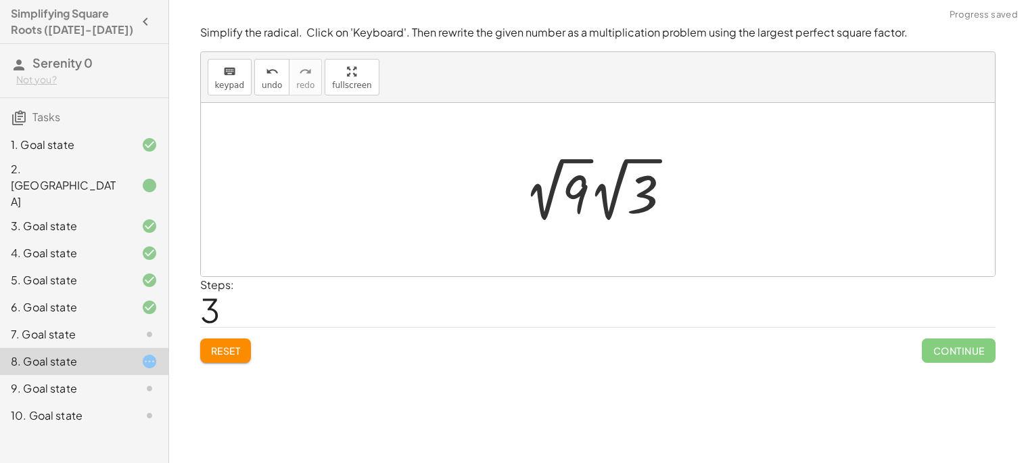
click at [590, 193] on div at bounding box center [603, 189] width 171 height 74
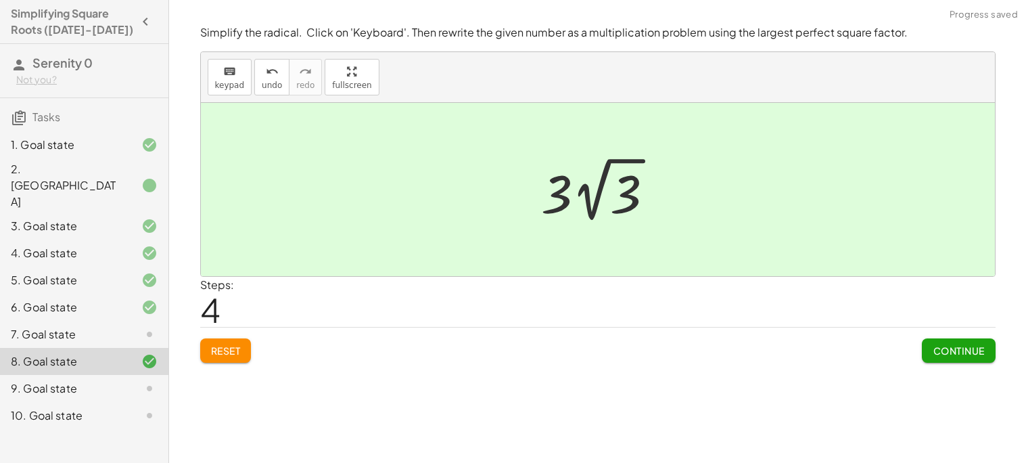
click at [974, 350] on span "Continue" at bounding box center [958, 350] width 51 height 12
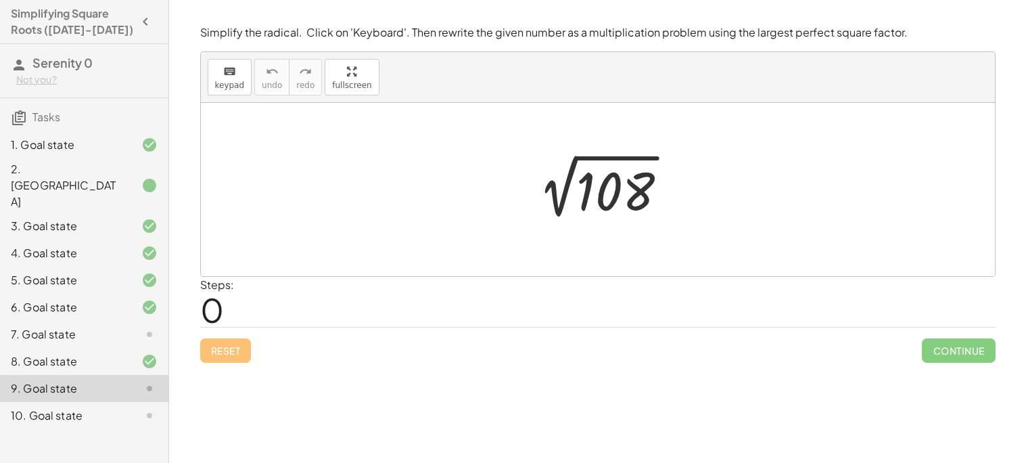
click at [568, 203] on div at bounding box center [603, 190] width 166 height 68
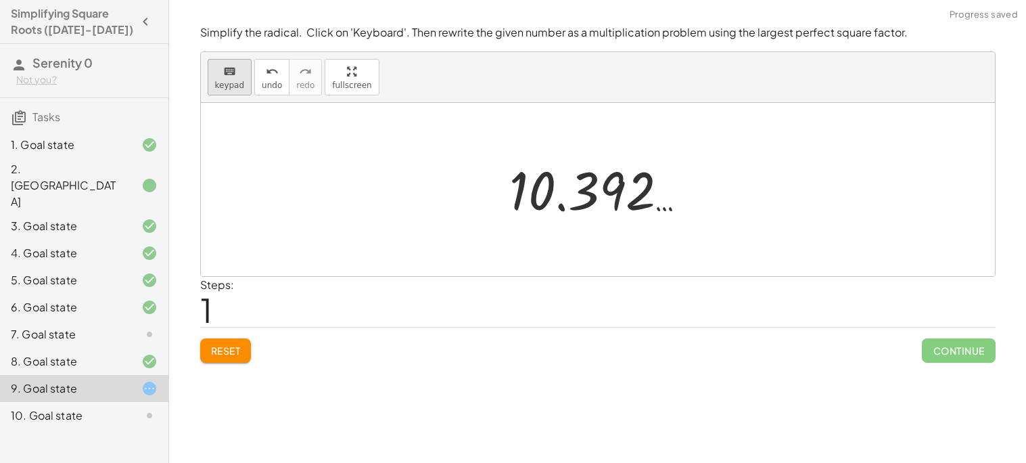
click at [223, 87] on span "keypad" at bounding box center [230, 85] width 30 height 9
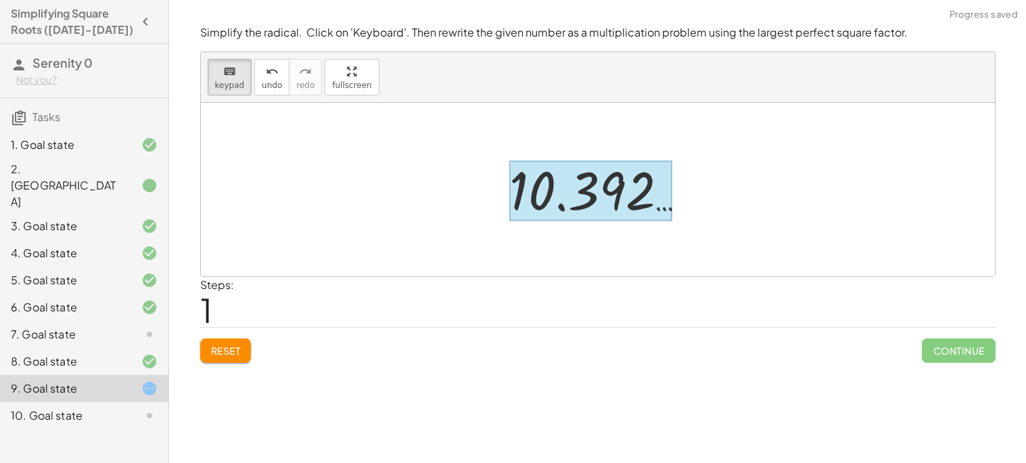
click at [526, 179] on div at bounding box center [592, 191] width 164 height 60
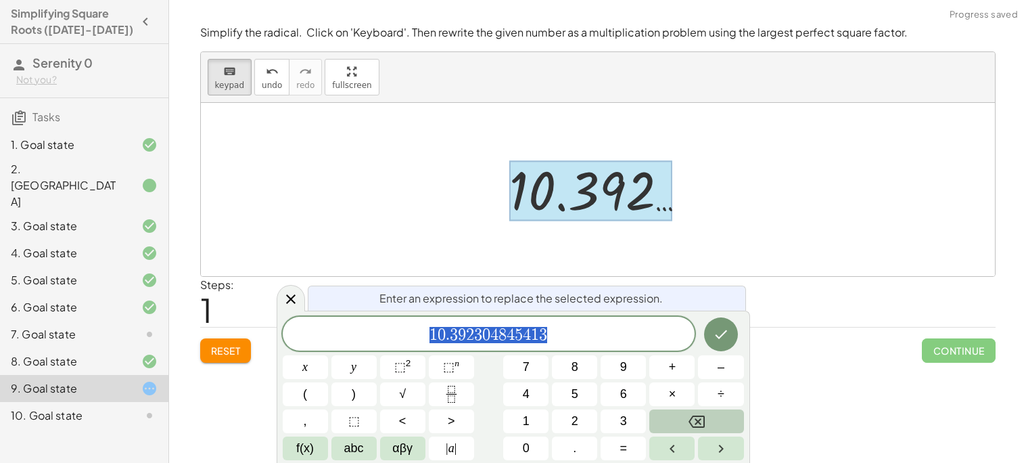
click at [526, 179] on div at bounding box center [592, 191] width 164 height 60
click at [527, 181] on div at bounding box center [592, 191] width 164 height 60
click at [569, 327] on span "1 0 . 3 9 2 3 0 4 8 4 5 4 1 3" at bounding box center [489, 334] width 413 height 19
click at [569, 327] on span "1 0 . 3 9 2 3 0 4 8 4 5 4 1 3 ​" at bounding box center [489, 334] width 413 height 19
click at [545, 331] on span "3" at bounding box center [543, 335] width 8 height 16
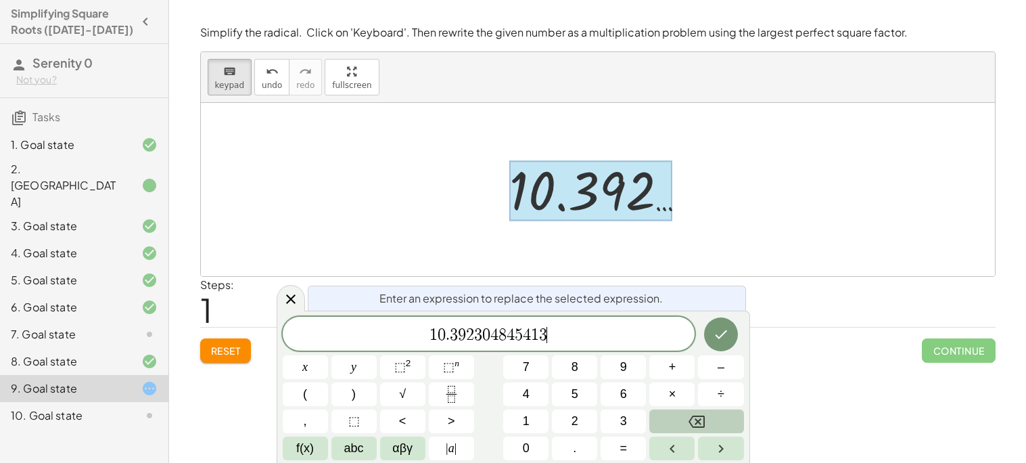
click at [545, 331] on span "3" at bounding box center [543, 335] width 8 height 16
